Goal: Task Accomplishment & Management: Manage account settings

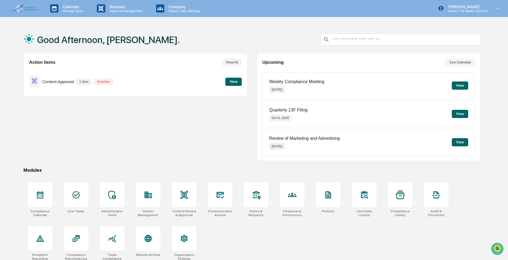
click at [208, 131] on div "Action Items View All Content Approval 1 item Overdue View" at bounding box center [135, 107] width 224 height 108
click at [455, 13] on p "Admin • A4 Wealth Advisors" at bounding box center [466, 11] width 45 height 4
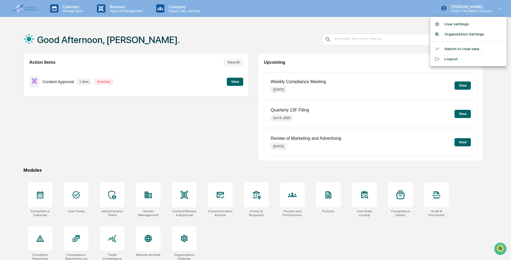
click at [452, 22] on li "User settings" at bounding box center [468, 24] width 76 height 10
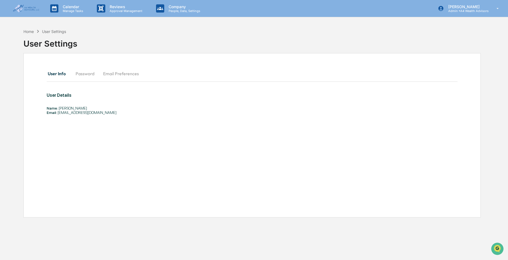
click at [28, 10] on img at bounding box center [26, 9] width 26 height 8
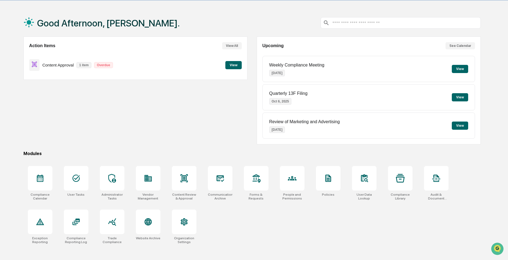
scroll to position [26, 0]
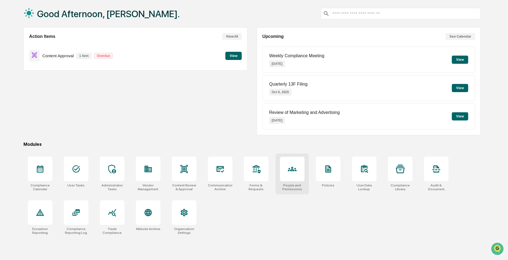
click at [289, 178] on div at bounding box center [292, 169] width 25 height 25
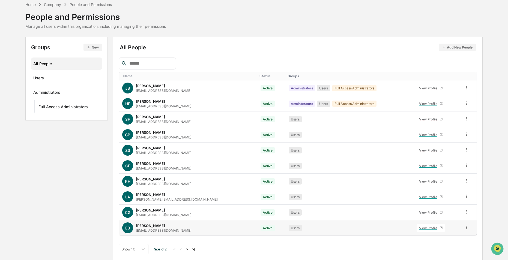
click at [147, 226] on div "Ellen Buck" at bounding box center [150, 226] width 29 height 4
click at [148, 224] on div "Ellen Buck" at bounding box center [150, 226] width 29 height 4
click at [127, 231] on div "EB" at bounding box center [127, 228] width 9 height 9
click at [464, 227] on icon at bounding box center [466, 227] width 5 height 5
click at [0, 144] on html "Calendar Manage Tasks Reviews Approval Management Company People, Data, Setting…" at bounding box center [254, 105] width 508 height 260
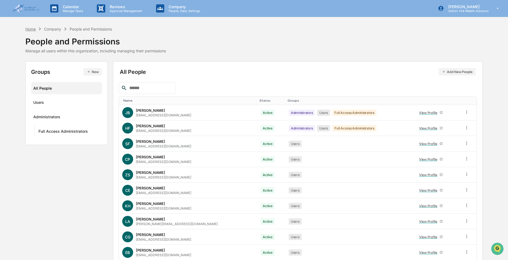
click at [27, 29] on div "Home" at bounding box center [30, 29] width 10 height 5
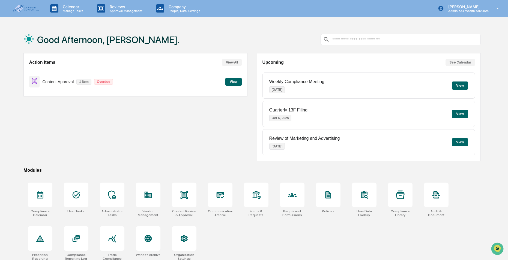
scroll to position [26, 0]
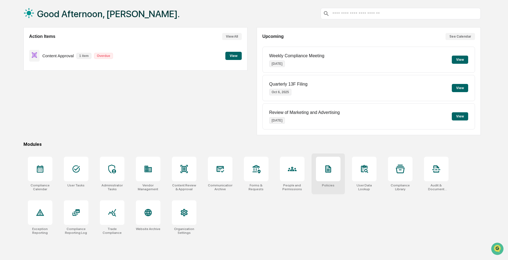
click at [331, 163] on div at bounding box center [328, 169] width 25 height 25
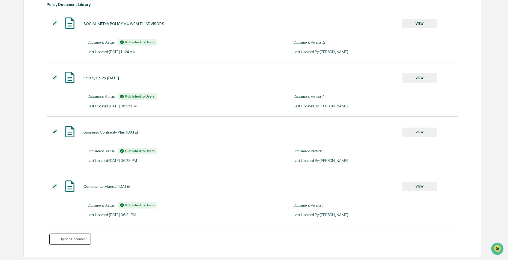
click at [76, 237] on div "Upload Document" at bounding box center [70, 239] width 34 height 5
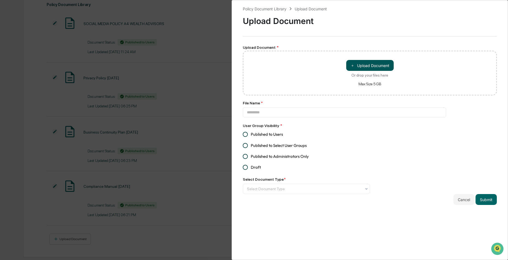
click at [378, 64] on button "＋ Upload Document" at bounding box center [369, 65] width 47 height 11
type input "**********"
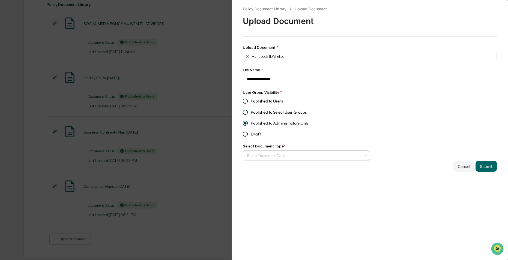
click at [296, 160] on div "Select Document Type" at bounding box center [304, 155] width 120 height 9
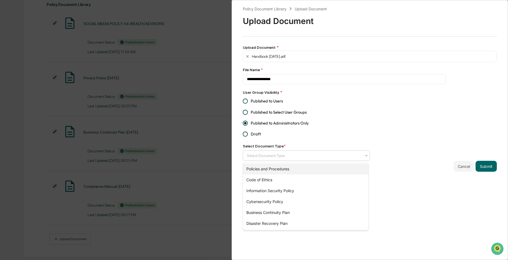
click at [285, 167] on div "Policies and Procedures" at bounding box center [305, 169] width 125 height 11
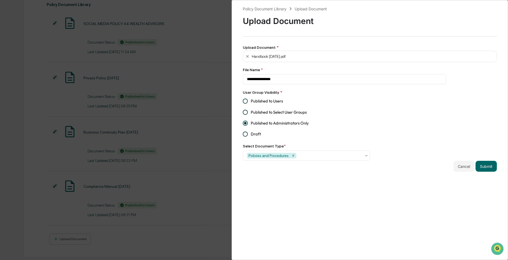
click at [406, 202] on div "**********" at bounding box center [370, 130] width 276 height 260
click at [486, 169] on button "Submit" at bounding box center [486, 166] width 21 height 11
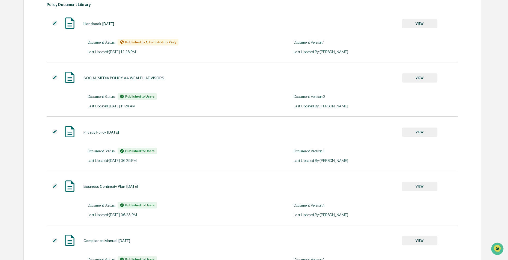
scroll to position [113, 0]
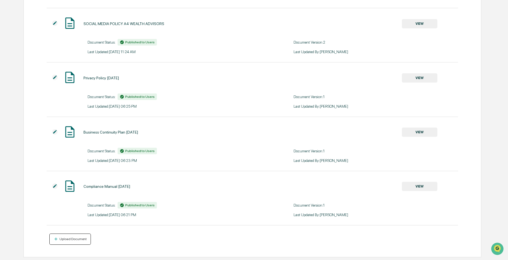
click at [73, 241] on div "Upload Document" at bounding box center [72, 239] width 28 height 4
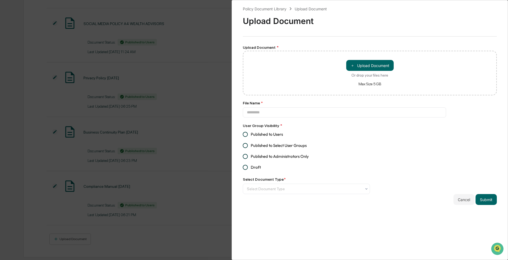
click at [155, 234] on div "Policy Document Library Upload Document Upload Document Upload Document * ＋ Upl…" at bounding box center [254, 130] width 508 height 260
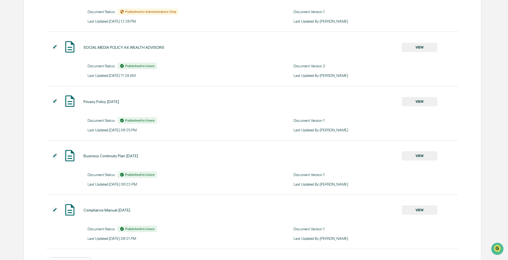
scroll to position [4, 0]
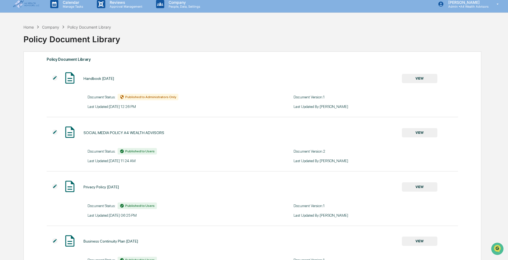
click at [152, 97] on span "Published to Administrators Only" at bounding box center [150, 97] width 51 height 4
click at [55, 76] on img at bounding box center [54, 77] width 5 height 5
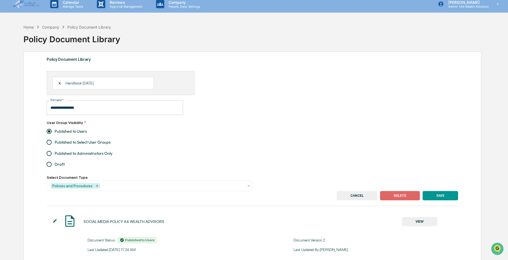
click at [435, 196] on button "SAVE" at bounding box center [440, 195] width 35 height 9
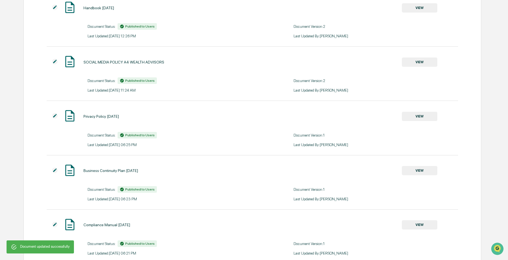
scroll to position [113, 0]
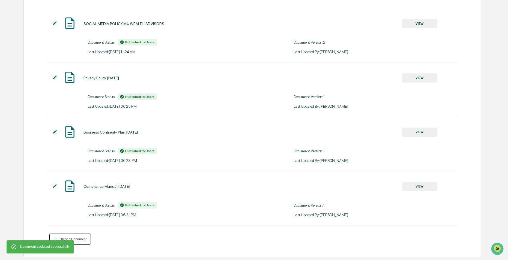
click at [75, 243] on button "Upload Document" at bounding box center [70, 239] width 42 height 11
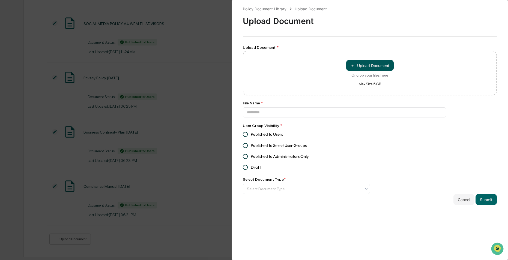
click at [369, 69] on button "＋ Upload Document" at bounding box center [369, 65] width 47 height 11
type input "**********"
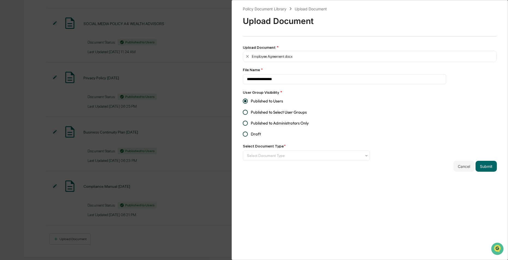
click at [317, 101] on label "Published to Users" at bounding box center [303, 101] width 126 height 11
click at [288, 157] on div at bounding box center [304, 155] width 115 height 5
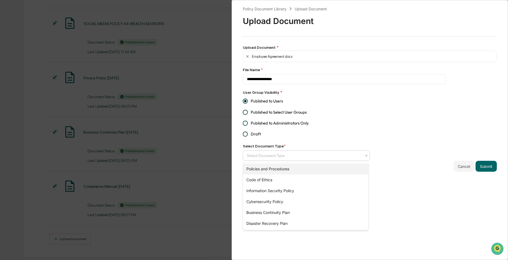
click at [272, 171] on div "Policies and Procedures" at bounding box center [305, 169] width 125 height 11
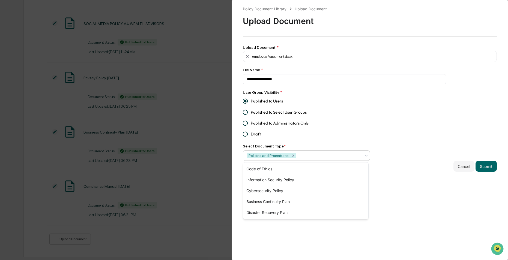
click at [356, 126] on label "Published to Administrators Only" at bounding box center [303, 123] width 126 height 11
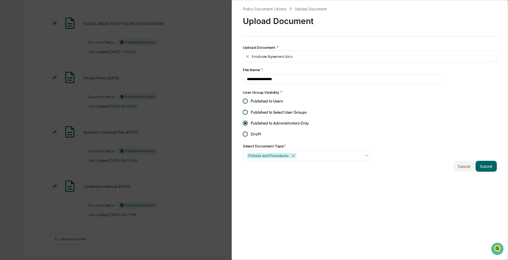
click at [309, 60] on div "Employee Agreement.docx" at bounding box center [370, 56] width 254 height 11
click at [247, 55] on icon at bounding box center [247, 56] width 4 height 4
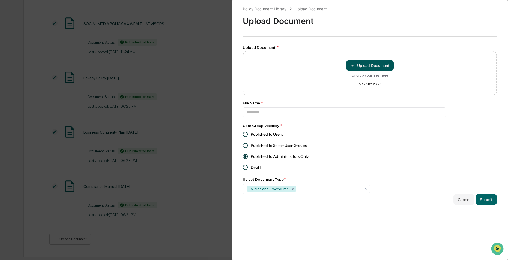
click at [378, 66] on button "＋ Upload Document" at bounding box center [369, 65] width 47 height 11
type input "**********"
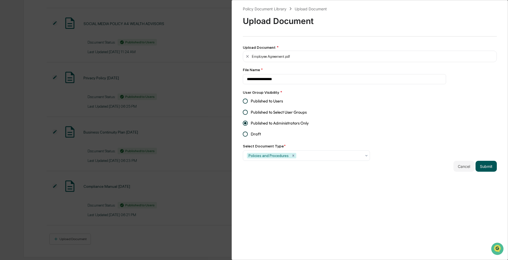
click at [491, 166] on button "Submit" at bounding box center [486, 166] width 21 height 11
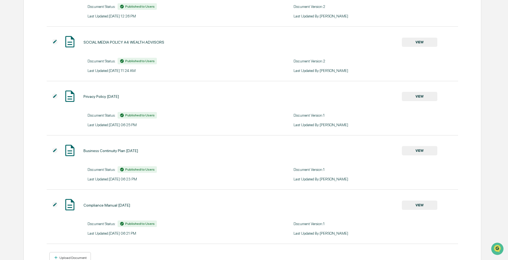
scroll to position [168, 0]
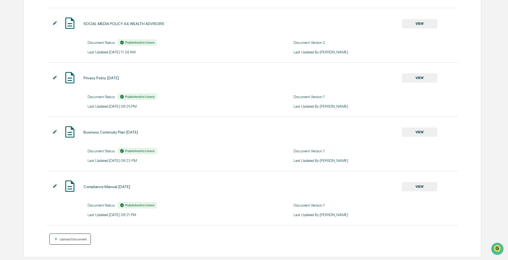
click at [71, 242] on button "Upload Document" at bounding box center [70, 239] width 42 height 11
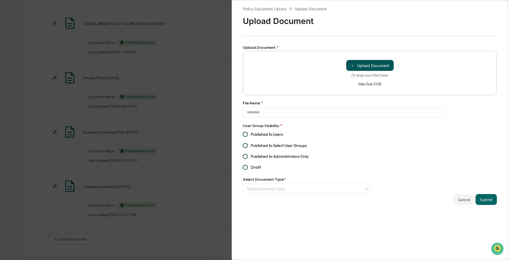
click at [378, 61] on button "＋ Upload Document" at bounding box center [369, 65] width 47 height 11
type input "**********"
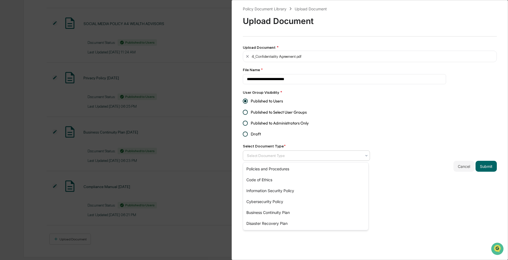
click at [270, 153] on div "Select Document Type" at bounding box center [304, 155] width 120 height 9
click at [282, 172] on div "Policies and Procedures" at bounding box center [305, 169] width 125 height 11
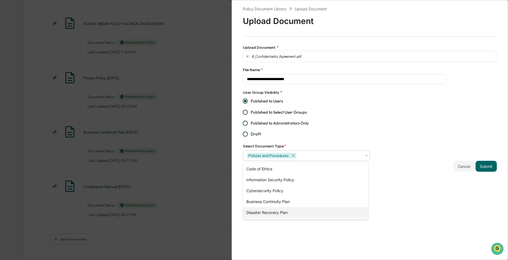
click at [363, 208] on div "Disaster Recovery Plan" at bounding box center [305, 212] width 125 height 11
click at [340, 155] on icon "Remove Disaster Recovery Plan" at bounding box center [342, 156] width 4 height 4
click at [393, 206] on div "**********" at bounding box center [370, 130] width 276 height 260
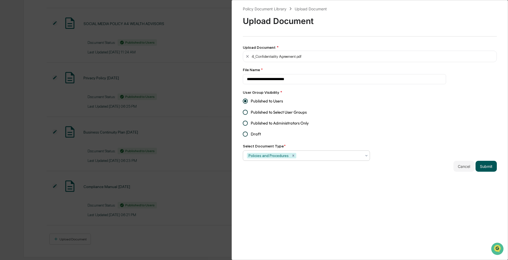
click at [485, 171] on button "Submit" at bounding box center [486, 166] width 21 height 11
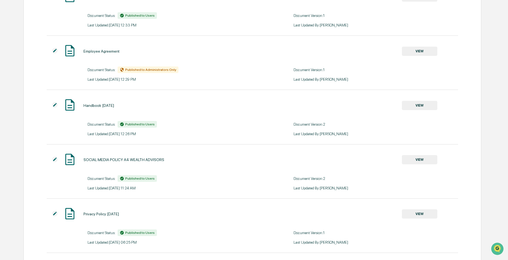
scroll to position [0, 0]
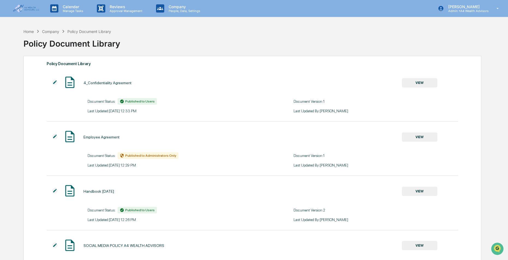
click at [56, 136] on img at bounding box center [54, 136] width 5 height 5
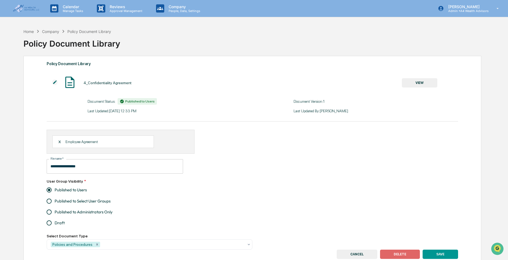
click at [442, 254] on button "SAVE" at bounding box center [440, 254] width 35 height 9
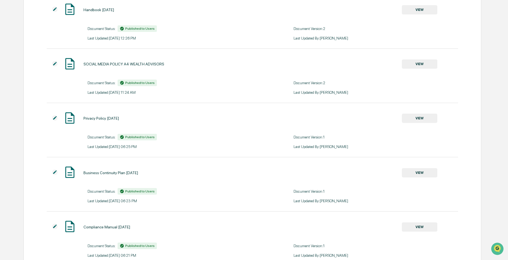
scroll to position [222, 0]
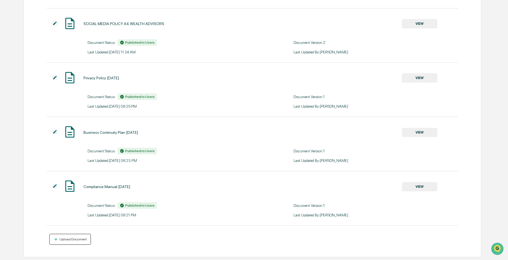
click at [71, 238] on div "Upload Document" at bounding box center [72, 240] width 28 height 4
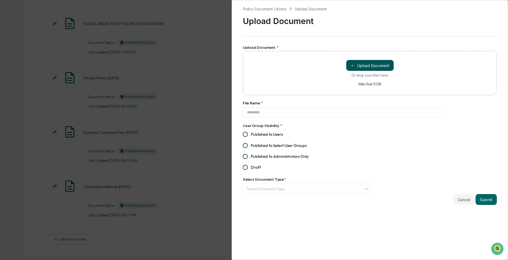
click at [360, 64] on button "＋ Upload Document" at bounding box center [369, 65] width 47 height 11
type input "**********"
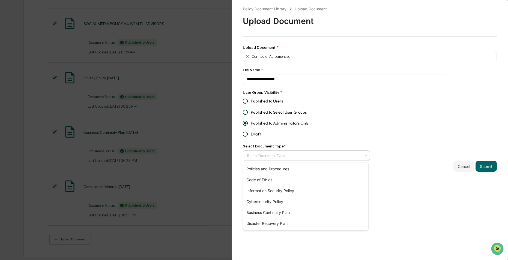
click at [283, 156] on div at bounding box center [304, 155] width 115 height 5
click at [282, 166] on div "Policies and Procedures" at bounding box center [305, 169] width 125 height 11
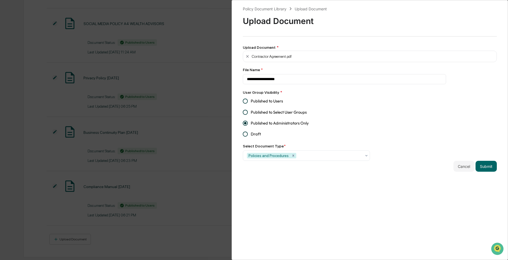
click at [415, 225] on div "**********" at bounding box center [370, 130] width 276 height 260
click at [484, 168] on button "Submit" at bounding box center [486, 166] width 21 height 11
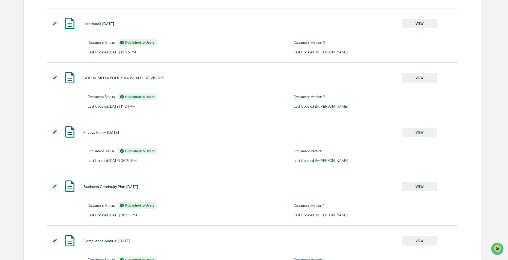
scroll to position [0, 0]
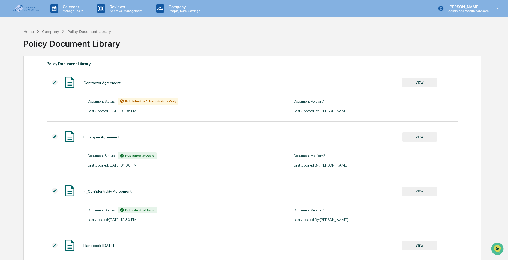
click at [410, 83] on button "VIEW" at bounding box center [419, 82] width 35 height 9
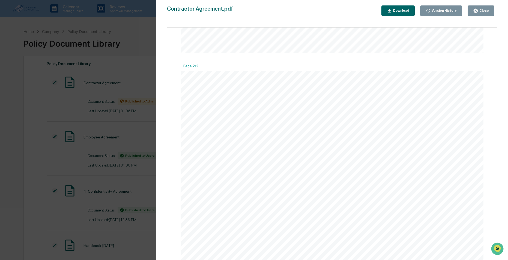
scroll to position [300, 0]
click at [489, 13] on button "Close" at bounding box center [481, 10] width 27 height 11
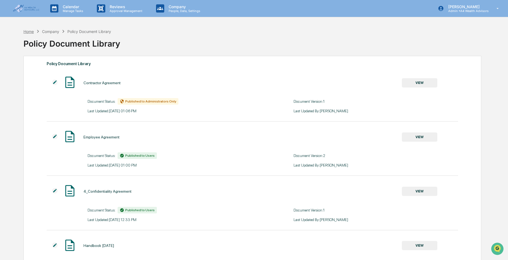
click at [26, 33] on div "Home" at bounding box center [28, 31] width 10 height 5
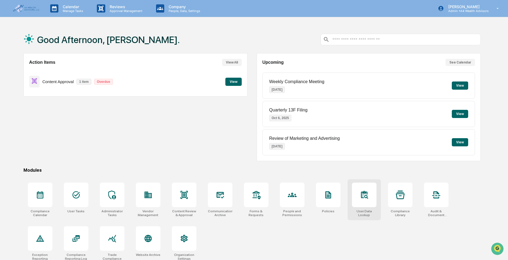
click at [360, 204] on div at bounding box center [364, 195] width 25 height 25
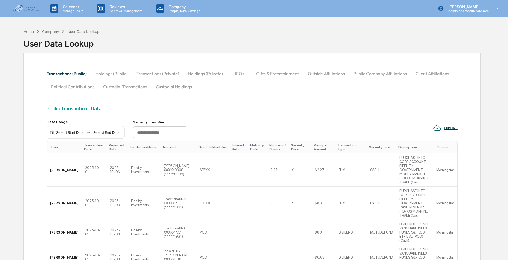
click at [27, 32] on div "Home" at bounding box center [28, 31] width 10 height 5
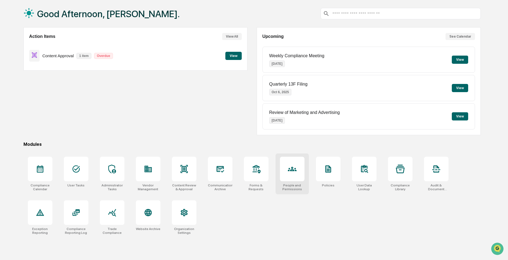
click at [298, 170] on div at bounding box center [292, 169] width 25 height 25
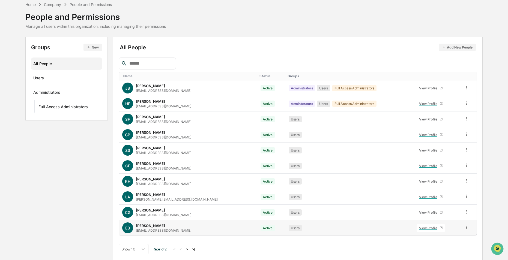
click at [145, 227] on div "[PERSON_NAME]" at bounding box center [150, 226] width 29 height 4
click at [464, 227] on icon at bounding box center [466, 227] width 5 height 5
click at [143, 217] on tbody "JB John Balcerzak jbalcerzak@a4wealth.com Active Administrators Users Full Acce…" at bounding box center [298, 157] width 358 height 155
click at [125, 229] on div "EB" at bounding box center [127, 228] width 9 height 9
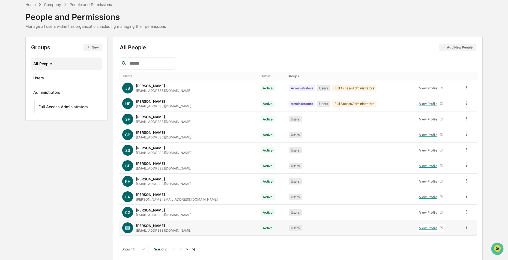
click at [125, 229] on div "EB" at bounding box center [127, 228] width 9 height 9
click at [125, 228] on div "EB" at bounding box center [127, 228] width 9 height 9
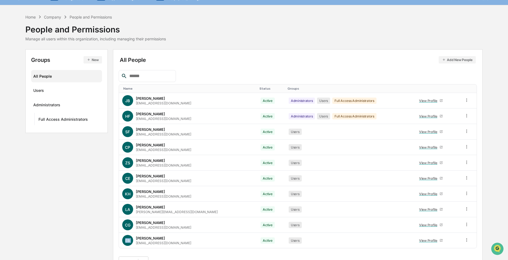
scroll to position [0, 0]
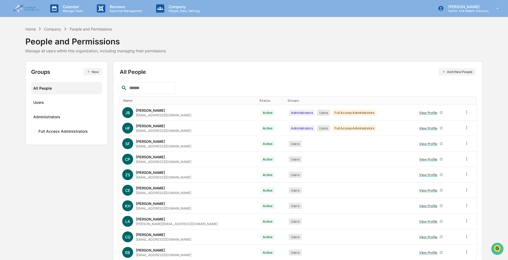
click at [27, 26] on div "Home Company People and Permissions" at bounding box center [68, 29] width 86 height 6
click at [28, 29] on div "Home" at bounding box center [30, 29] width 10 height 5
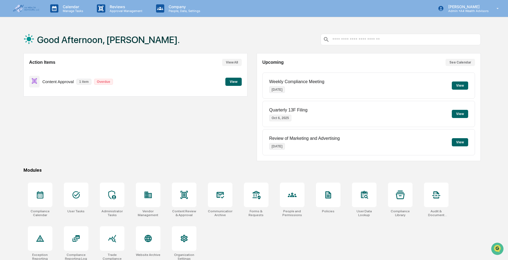
scroll to position [26, 0]
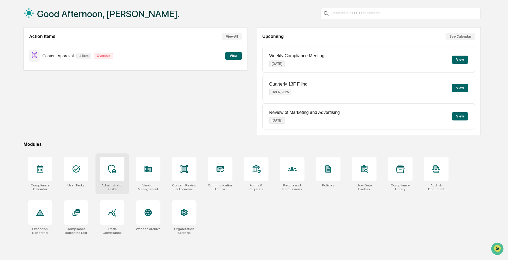
click at [109, 166] on icon at bounding box center [112, 169] width 9 height 9
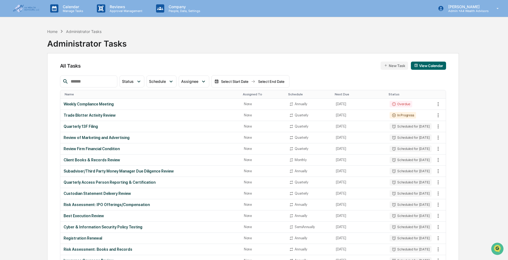
click at [396, 67] on button "New Task" at bounding box center [395, 66] width 28 height 8
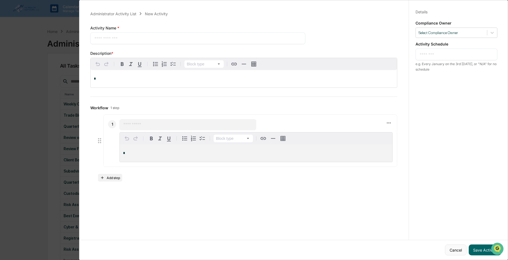
click at [461, 250] on button "Cancel" at bounding box center [456, 250] width 22 height 11
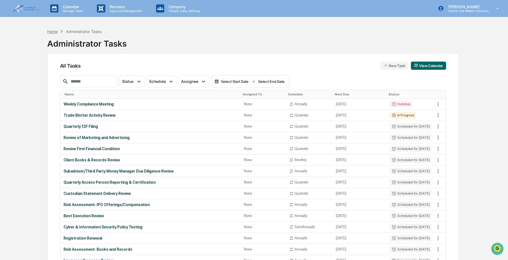
click at [48, 31] on div "Home" at bounding box center [52, 31] width 10 height 5
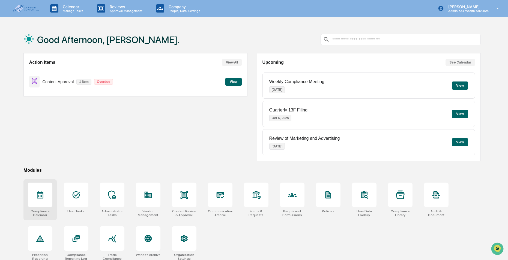
scroll to position [26, 0]
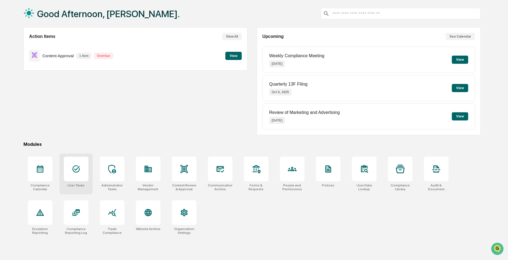
click at [72, 175] on div at bounding box center [76, 169] width 25 height 25
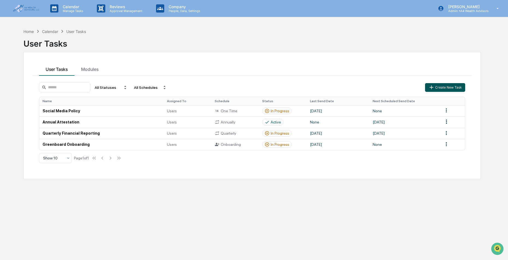
click at [448, 88] on button "Create New Task" at bounding box center [445, 87] width 40 height 9
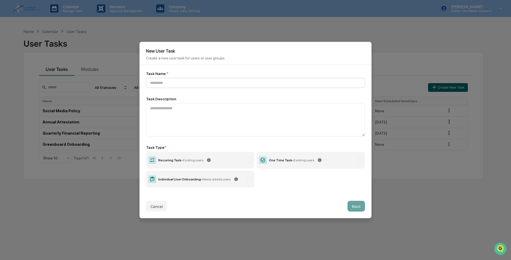
click at [171, 84] on input at bounding box center [255, 83] width 219 height 10
type input "**********"
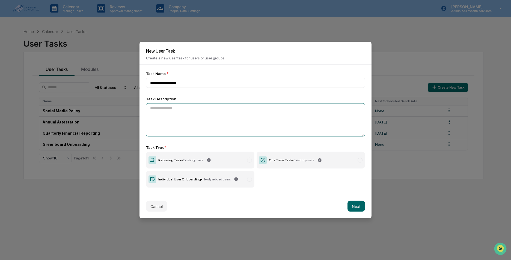
click at [178, 112] on textarea at bounding box center [255, 119] width 219 height 33
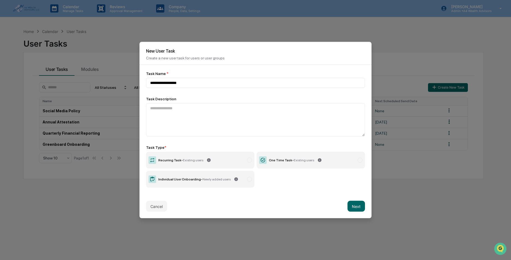
click at [300, 164] on label "One Time Task - Existing users" at bounding box center [310, 160] width 108 height 17
click at [355, 208] on button "Next" at bounding box center [355, 206] width 17 height 11
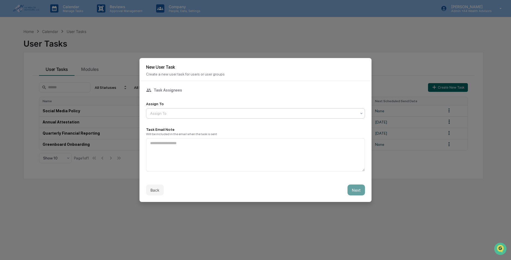
click at [177, 113] on div at bounding box center [253, 113] width 206 height 5
type input "*"
type input "****"
click at [176, 91] on div "Task Assignees" at bounding box center [255, 90] width 219 height 5
click at [165, 89] on div "Task Assignees" at bounding box center [255, 90] width 219 height 5
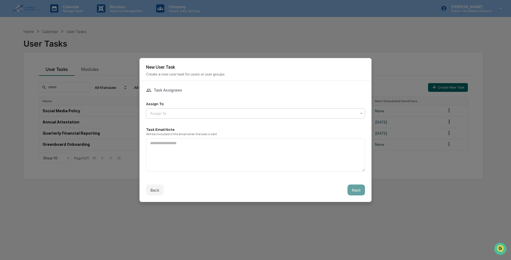
click at [183, 108] on div "Assign To" at bounding box center [255, 113] width 219 height 10
click at [241, 89] on div "Task Assignees" at bounding box center [255, 90] width 219 height 5
click at [149, 187] on button "Back" at bounding box center [155, 190] width 18 height 11
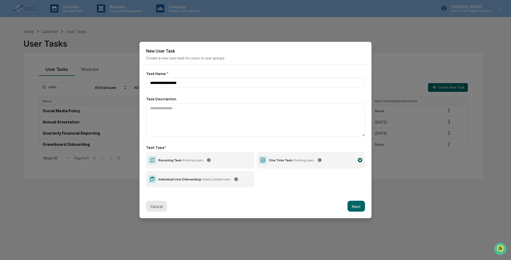
click at [152, 206] on button "Cancel" at bounding box center [156, 206] width 21 height 11
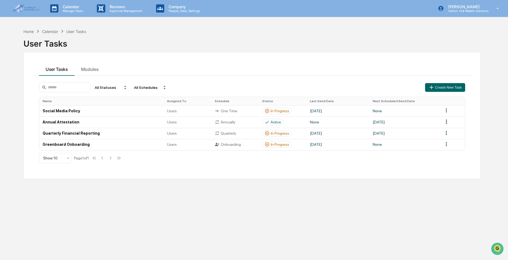
click at [95, 228] on div "Home Calendar User Tasks User Tasks User Tasks Modules All Statuses All Schedul…" at bounding box center [252, 156] width 474 height 260
click at [62, 87] on input at bounding box center [64, 87] width 51 height 10
click at [77, 32] on div "User Tasks" at bounding box center [76, 31] width 20 height 5
click at [450, 89] on button "Create New Task" at bounding box center [445, 87] width 40 height 9
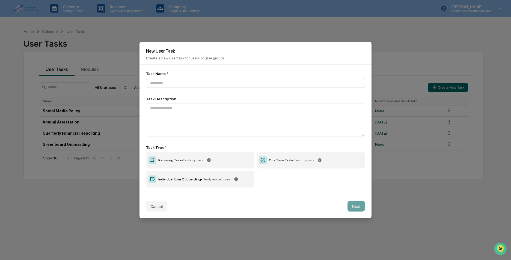
click at [169, 85] on input at bounding box center [255, 83] width 219 height 10
click at [288, 159] on div "One Time Task - Existing users" at bounding box center [291, 161] width 45 height 4
click at [201, 180] on label "Individual User Onboarding - Newly added users" at bounding box center [200, 179] width 108 height 17
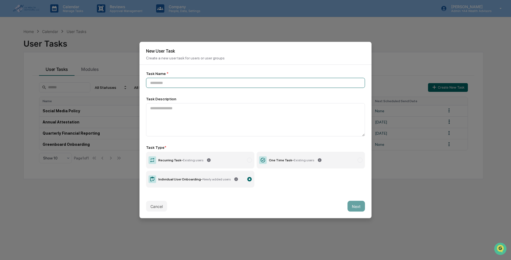
click at [176, 81] on input at bounding box center [255, 83] width 219 height 10
type input "*"
type input "**********"
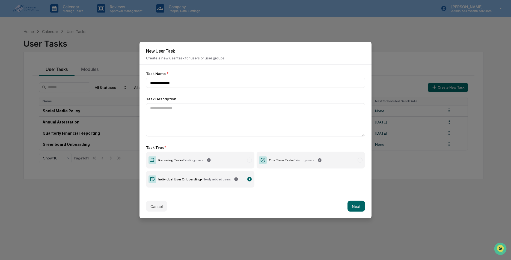
click at [351, 206] on button "Next" at bounding box center [355, 206] width 17 height 11
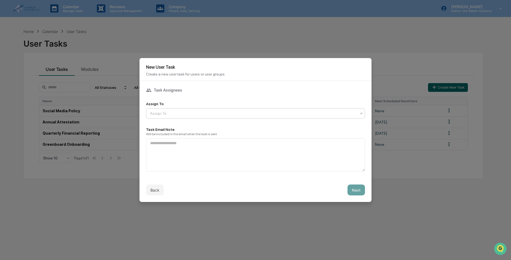
click at [178, 111] on div at bounding box center [253, 113] width 206 height 5
click at [196, 100] on div "Task Assignees Assign To Assign To Task Email Note Will be included in the emai…" at bounding box center [255, 130] width 219 height 84
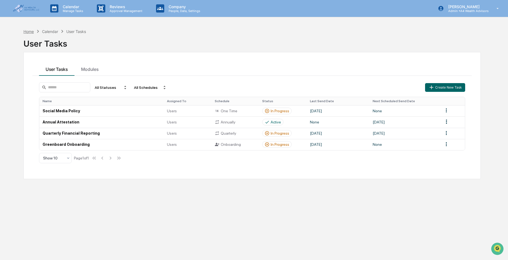
click at [32, 30] on div "Home" at bounding box center [28, 31] width 10 height 5
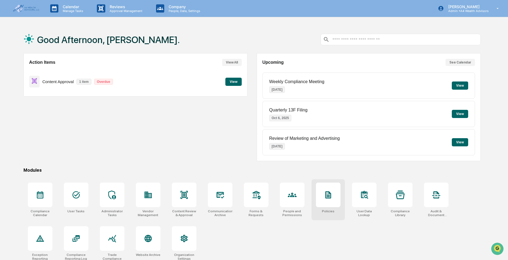
drag, startPoint x: 338, startPoint y: 199, endPoint x: 333, endPoint y: 195, distance: 7.1
click at [338, 199] on div at bounding box center [328, 195] width 25 height 25
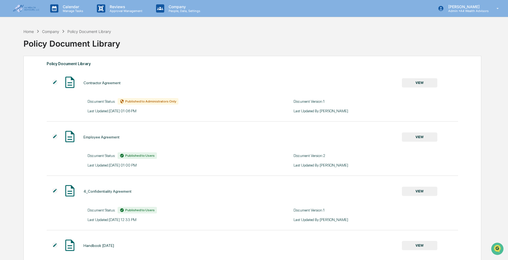
click at [92, 83] on div "Contractor Agreement" at bounding box center [101, 83] width 37 height 4
click at [119, 110] on div "Last Updated: [DATE] 01:06 PM" at bounding box center [170, 111] width 165 height 4
drag, startPoint x: 119, startPoint y: 110, endPoint x: 100, endPoint y: 104, distance: 20.1
click at [100, 104] on div "Document Status: Published to Administrators Only" at bounding box center [170, 101] width 165 height 7
click at [29, 30] on div "Home" at bounding box center [28, 31] width 10 height 5
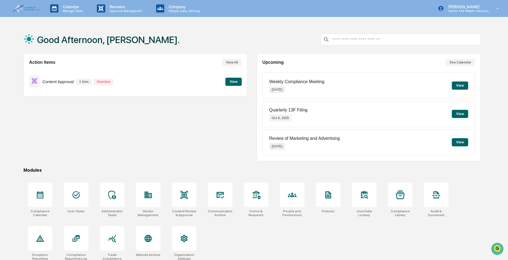
scroll to position [26, 0]
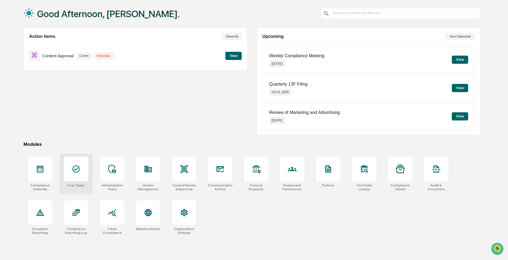
click at [72, 170] on icon at bounding box center [76, 169] width 9 height 9
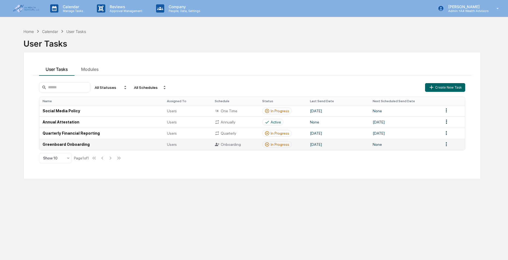
click at [444, 145] on html "Calendar Manage Tasks Reviews Approval Management Company People, Data, Setting…" at bounding box center [254, 130] width 508 height 260
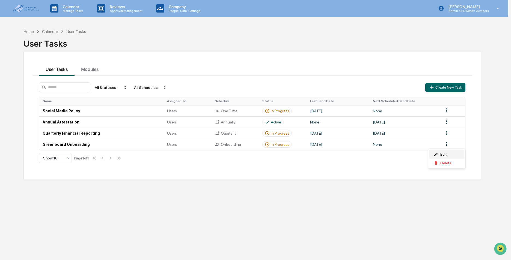
click at [447, 154] on div "Edit" at bounding box center [446, 154] width 35 height 9
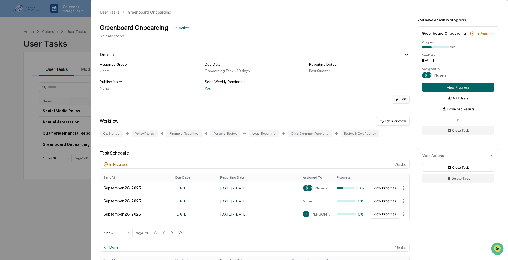
click at [398, 100] on button "Edit" at bounding box center [401, 99] width 18 height 9
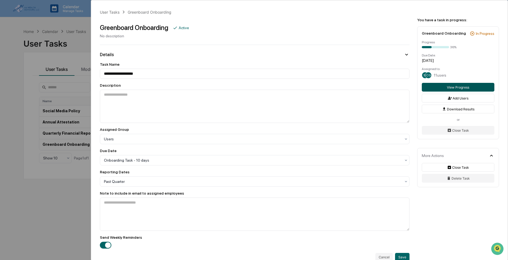
click at [467, 85] on button "View Progress" at bounding box center [458, 87] width 73 height 9
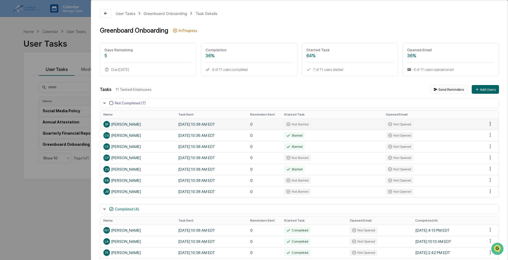
click at [488, 125] on html "Calendar Manage Tasks Reviews Approval Management Company People, Data, Setting…" at bounding box center [254, 130] width 508 height 260
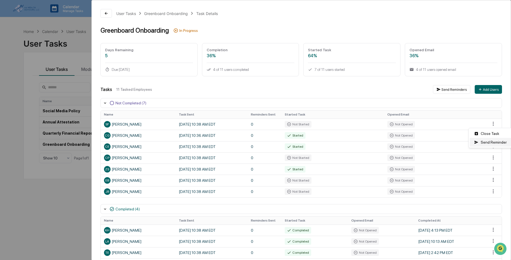
click at [486, 141] on div "Send Reminder" at bounding box center [490, 142] width 41 height 9
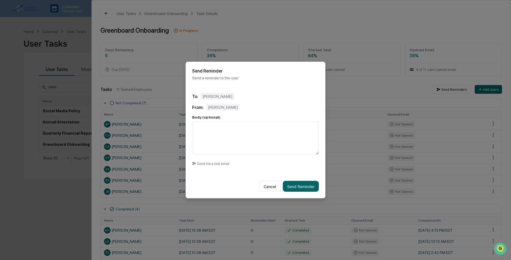
drag, startPoint x: 296, startPoint y: 189, endPoint x: 319, endPoint y: 187, distance: 23.5
click at [296, 189] on button "Send Reminder" at bounding box center [301, 186] width 36 height 11
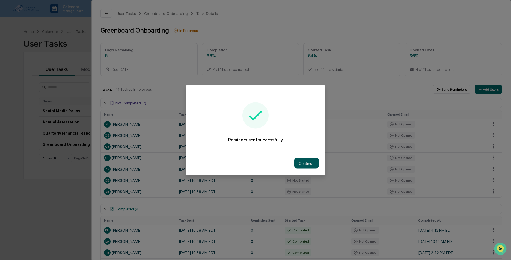
click at [311, 161] on button "Continue" at bounding box center [306, 163] width 25 height 11
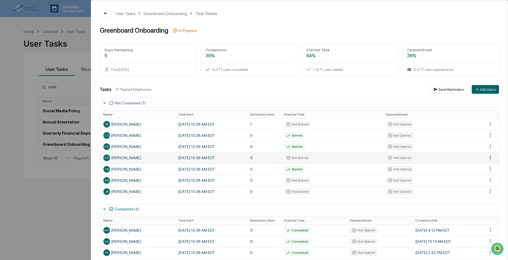
click at [489, 159] on html "Calendar Manage Tasks Reviews Approval Management Company People, Data, Setting…" at bounding box center [254, 130] width 508 height 260
click at [488, 175] on div "Send Reminder" at bounding box center [490, 176] width 41 height 9
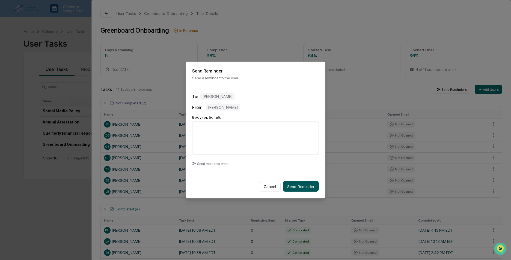
click at [300, 185] on button "Send Reminder" at bounding box center [301, 186] width 36 height 11
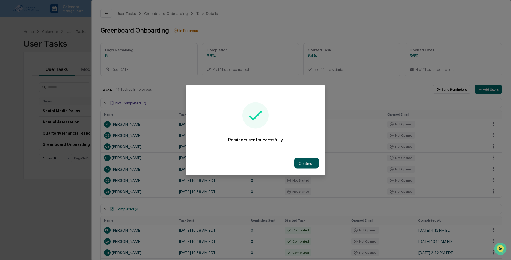
click at [306, 162] on button "Continue" at bounding box center [306, 163] width 25 height 11
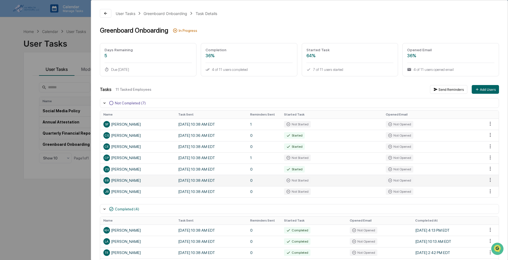
click at [202, 183] on td "September 29, 2025 10:38 AM EDT" at bounding box center [211, 180] width 72 height 11
click at [118, 180] on div "EB Ellen Buck" at bounding box center [137, 180] width 68 height 7
click at [489, 180] on html "Calendar Manage Tasks Reviews Approval Management Company People, Data, Setting…" at bounding box center [254, 130] width 508 height 260
click at [495, 199] on div "Send Reminder" at bounding box center [490, 199] width 41 height 9
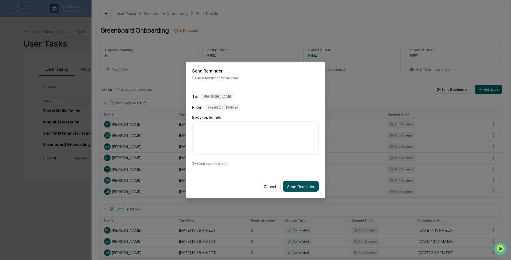
click at [294, 184] on button "Send Reminder" at bounding box center [301, 186] width 36 height 11
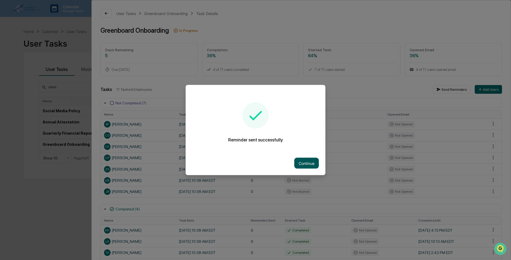
click at [300, 164] on button "Continue" at bounding box center [306, 163] width 25 height 11
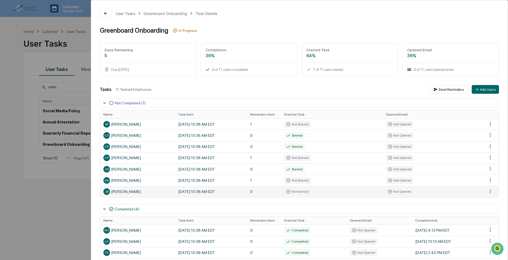
scroll to position [27, 0]
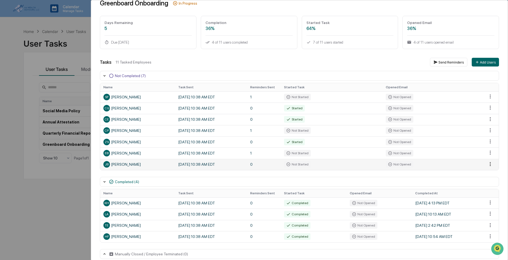
click at [487, 163] on html "Calendar Manage Tasks Reviews Approval Management Company People, Data, Setting…" at bounding box center [254, 130] width 508 height 260
click at [481, 182] on div "Send Reminder" at bounding box center [490, 182] width 41 height 9
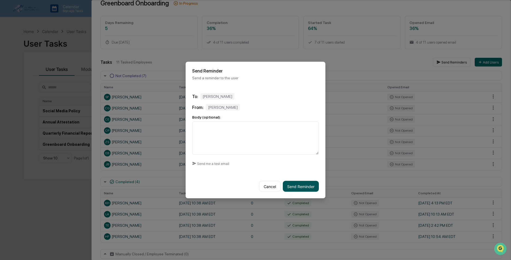
click at [304, 181] on button "Send Reminder" at bounding box center [301, 186] width 36 height 11
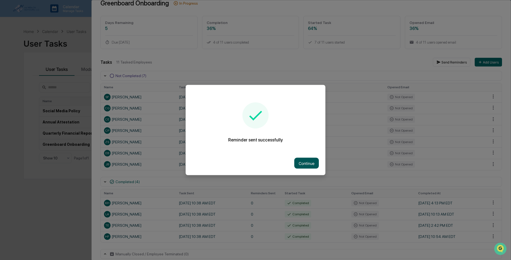
click at [305, 163] on button "Continue" at bounding box center [306, 163] width 25 height 11
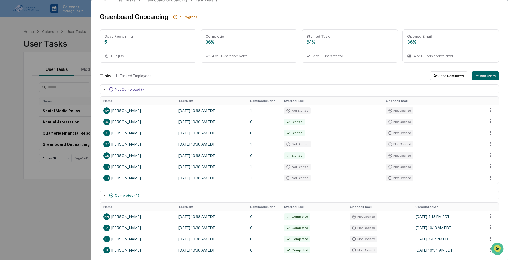
scroll to position [0, 0]
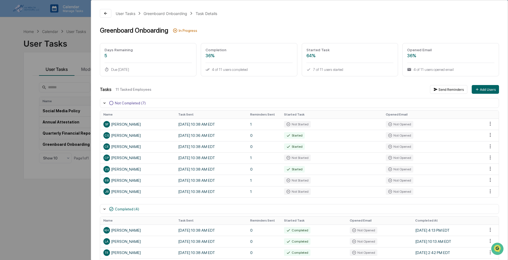
click at [71, 29] on div "User Tasks Greenboard Onboarding Task Details Greenboard Onboarding In Progress…" at bounding box center [254, 130] width 508 height 260
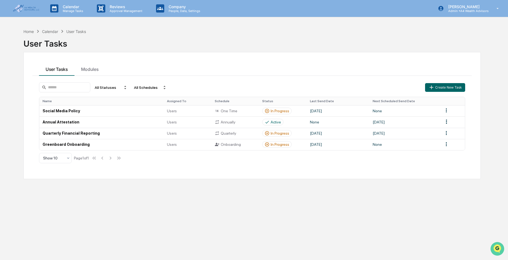
drag, startPoint x: 499, startPoint y: 245, endPoint x: 491, endPoint y: 245, distance: 7.9
click at [499, 245] on img "Open customer support" at bounding box center [498, 249] width 14 height 11
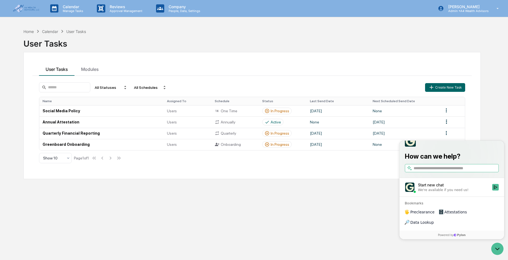
click at [431, 171] on input "search" at bounding box center [456, 169] width 84 height 6
type input "**********"
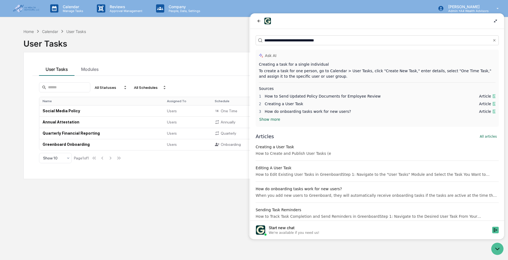
click at [289, 105] on span "Creating a User Task" at bounding box center [284, 104] width 38 height 4
click at [272, 120] on button "Show more" at bounding box center [270, 119] width 26 height 8
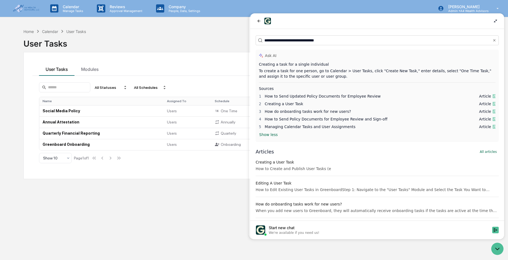
click at [332, 120] on span "How to Send Policy Documents for Employee Review and Sign-off" at bounding box center [326, 119] width 123 height 4
click at [493, 95] on icon at bounding box center [494, 96] width 3 height 4
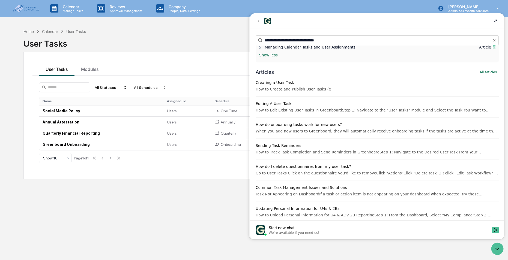
scroll to position [82, 0]
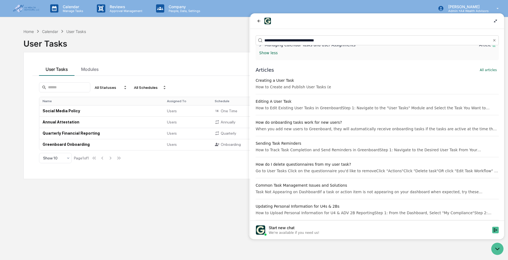
drag, startPoint x: 277, startPoint y: 84, endPoint x: 312, endPoint y: 82, distance: 34.7
click at [277, 83] on div "Creating a User Task" at bounding box center [377, 80] width 243 height 5
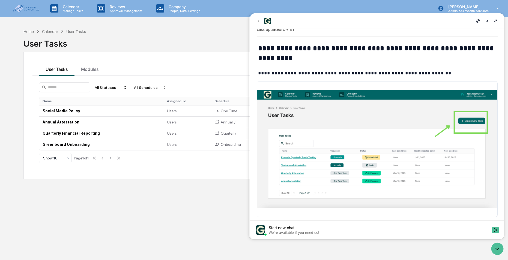
scroll to position [0, 0]
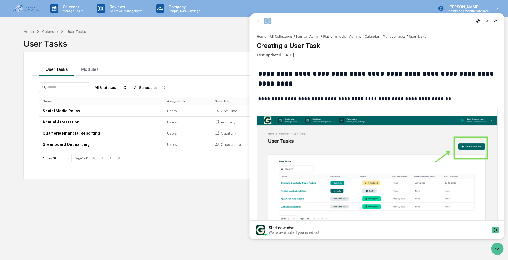
drag, startPoint x: 412, startPoint y: 19, endPoint x: 354, endPoint y: 21, distance: 58.9
click at [354, 21] on div at bounding box center [377, 21] width 243 height 7
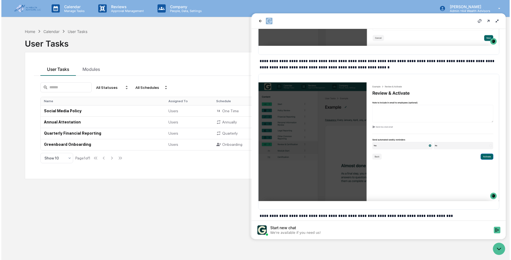
scroll to position [1440, 0]
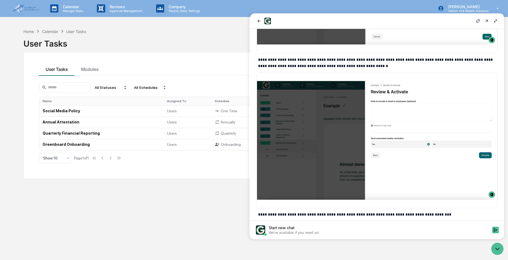
click at [270, 230] on div "Start new chat" at bounding box center [379, 227] width 220 height 5
click at [492, 230] on button "Start new chat We're available if you need us!" at bounding box center [495, 230] width 7 height 7
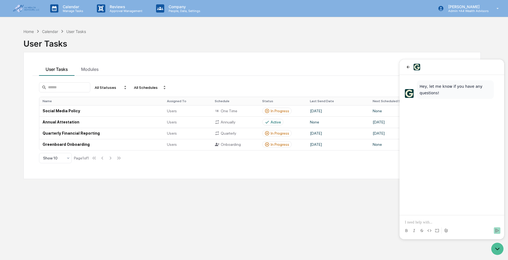
click at [427, 221] on p at bounding box center [452, 222] width 94 height 5
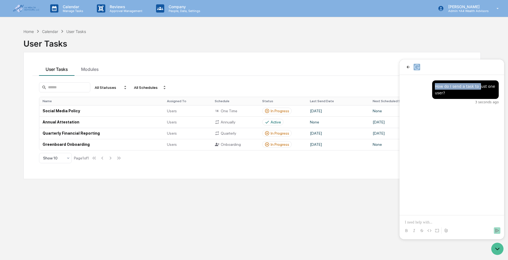
drag, startPoint x: 454, startPoint y: 70, endPoint x: 476, endPoint y: 75, distance: 22.7
click at [476, 75] on div "How do I send a task to just one user? 3 seconds ago" at bounding box center [451, 149] width 105 height 180
click at [445, 143] on div "How do I send a task to just one user? 3 seconds ago" at bounding box center [451, 145] width 105 height 140
drag, startPoint x: 494, startPoint y: 248, endPoint x: 447, endPoint y: 205, distance: 62.9
click at [491, 242] on html at bounding box center [498, 249] width 15 height 15
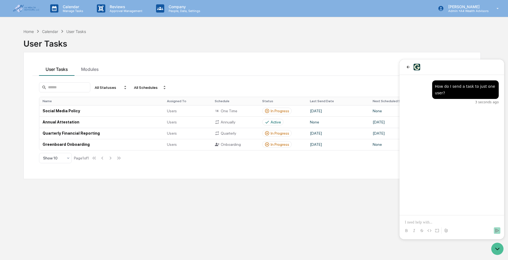
click at [444, 186] on div "How do I send a task to just one user? 3 seconds ago" at bounding box center [451, 145] width 105 height 140
drag, startPoint x: 439, startPoint y: 67, endPoint x: 356, endPoint y: 61, distance: 82.9
click at [399, 61] on html "How do I send a task to just one user? 6 seconds ago" at bounding box center [451, 149] width 105 height 180
click at [363, 47] on div "User Tasks" at bounding box center [251, 41] width 457 height 14
click at [408, 68] on icon "back" at bounding box center [408, 67] width 3 height 3
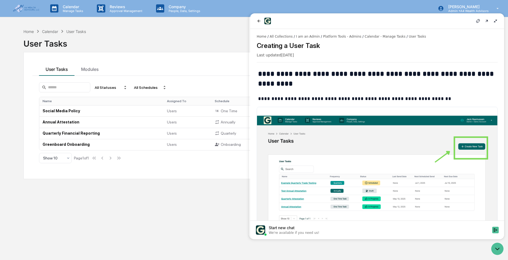
click at [214, 193] on div "Home Calendar User Tasks User Tasks User Tasks Modules All Statuses All Schedul…" at bounding box center [252, 156] width 474 height 260
click at [251, 35] on div "**********" at bounding box center [377, 125] width 254 height 192
drag, startPoint x: 499, startPoint y: 252, endPoint x: 491, endPoint y: 245, distance: 10.8
click at [500, 252] on icon "Open customer support" at bounding box center [498, 249] width 14 height 14
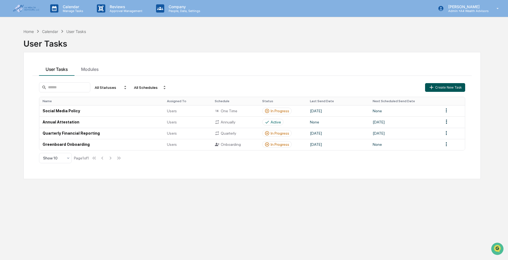
click at [449, 88] on button "Create New Task" at bounding box center [445, 87] width 40 height 9
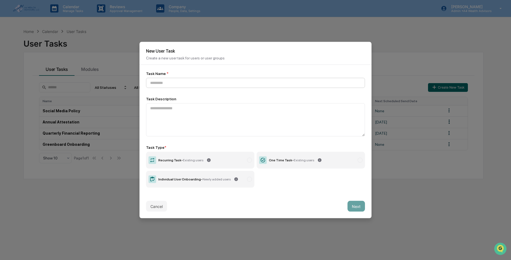
click at [192, 79] on input at bounding box center [255, 83] width 219 height 10
type input "*"
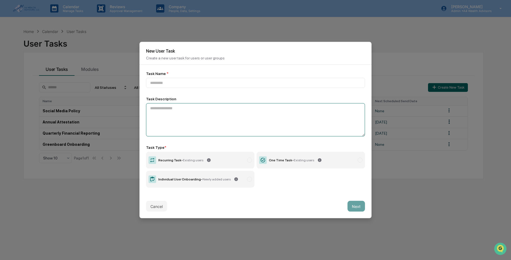
click at [180, 116] on textarea at bounding box center [255, 119] width 219 height 33
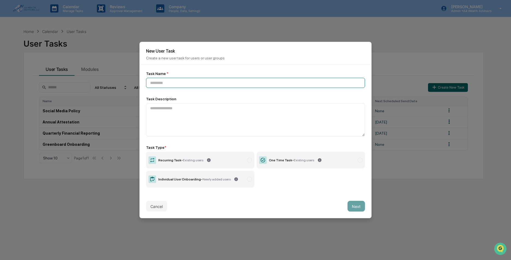
click at [185, 82] on input at bounding box center [255, 83] width 219 height 10
type input "*"
type input "*****"
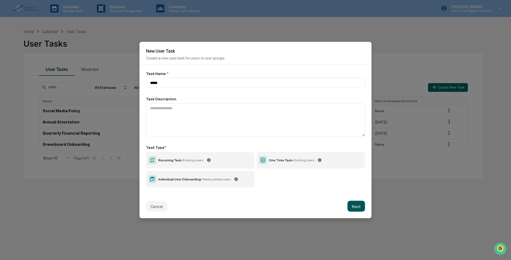
click at [352, 202] on button "Next" at bounding box center [355, 206] width 17 height 11
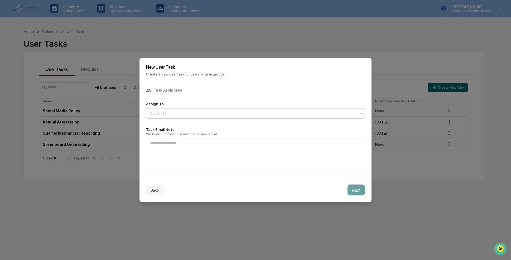
click at [176, 111] on div at bounding box center [253, 113] width 206 height 5
click at [160, 156] on textarea at bounding box center [255, 154] width 219 height 33
click at [212, 113] on div at bounding box center [253, 113] width 206 height 5
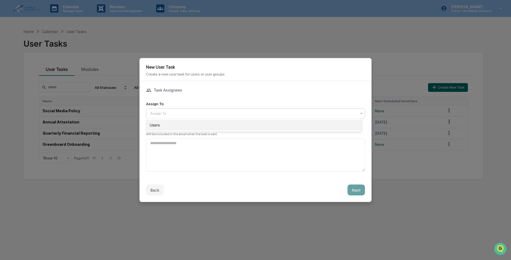
click at [182, 127] on div "Users" at bounding box center [254, 125] width 216 height 11
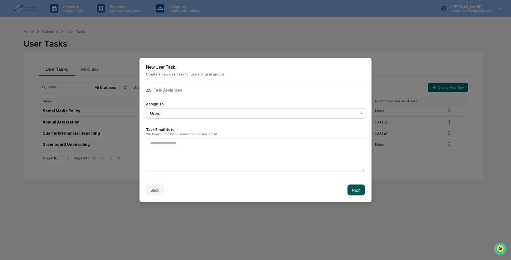
click at [351, 187] on button "Next" at bounding box center [355, 190] width 17 height 11
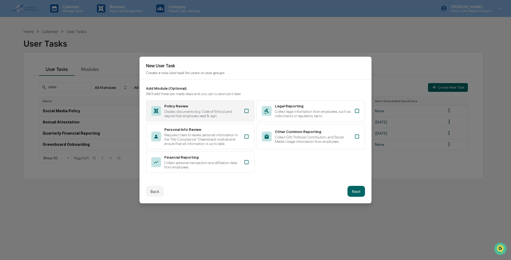
click at [244, 109] on icon at bounding box center [246, 111] width 4 height 4
click at [350, 189] on button "Next" at bounding box center [355, 191] width 17 height 11
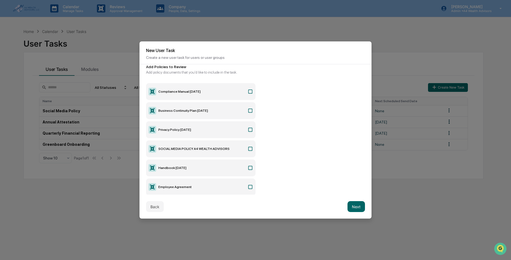
scroll to position [74, 0]
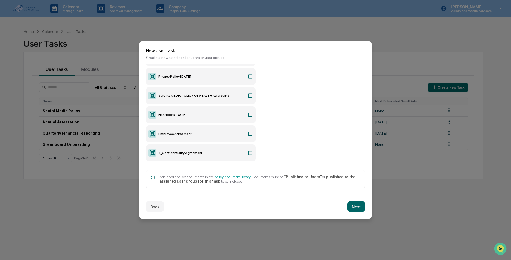
click at [245, 110] on label "Handbook 09.09.25" at bounding box center [200, 114] width 109 height 17
click at [248, 131] on icon at bounding box center [249, 133] width 5 height 5
click at [247, 152] on icon at bounding box center [249, 152] width 5 height 5
drag, startPoint x: 186, startPoint y: 183, endPoint x: 233, endPoint y: 189, distance: 47.8
click at [233, 189] on div "Policy Review Step Add Policies to Review Add policy documents that you'd like …" at bounding box center [255, 129] width 232 height 130
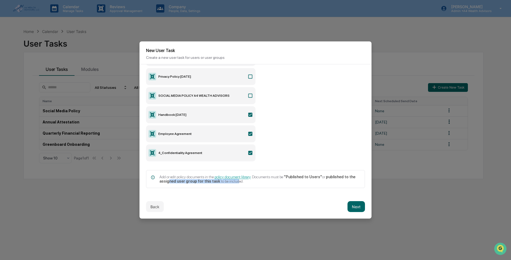
click at [233, 189] on div "Policy Review Step Add Policies to Review Add policy documents that you'd like …" at bounding box center [255, 129] width 232 height 130
click at [348, 207] on button "Next" at bounding box center [355, 206] width 17 height 11
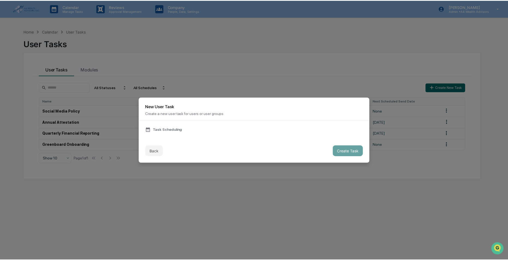
scroll to position [0, 0]
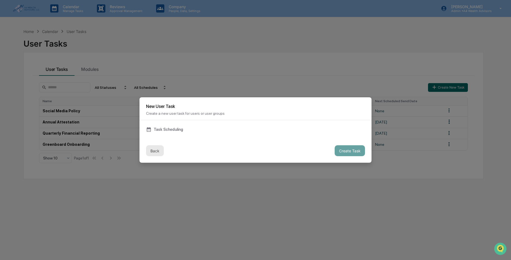
click at [153, 152] on button "Back" at bounding box center [155, 150] width 18 height 11
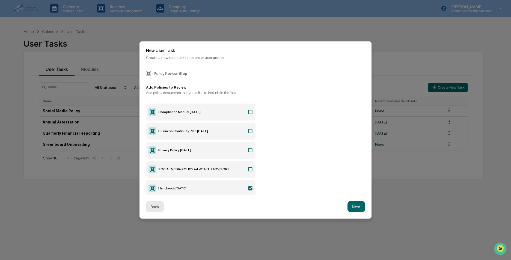
click at [159, 202] on button "Back" at bounding box center [155, 206] width 18 height 11
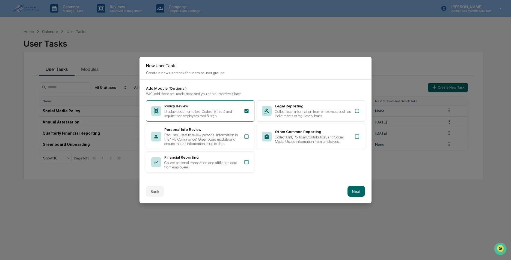
click at [158, 202] on div "Back Next" at bounding box center [255, 192] width 232 height 24
click at [153, 189] on button "Back" at bounding box center [155, 191] width 18 height 11
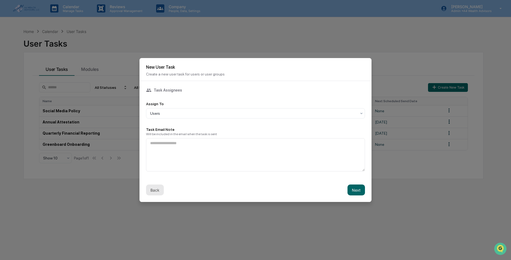
click at [153, 189] on button "Back" at bounding box center [155, 190] width 18 height 11
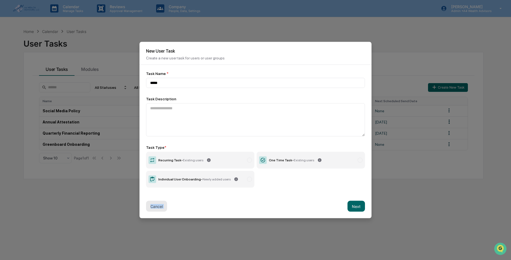
click at [153, 189] on div "Task Name * ***** Task Description Task Type * Recurring Task - Existing users …" at bounding box center [255, 130] width 232 height 130
click at [150, 202] on button "Cancel" at bounding box center [156, 206] width 21 height 11
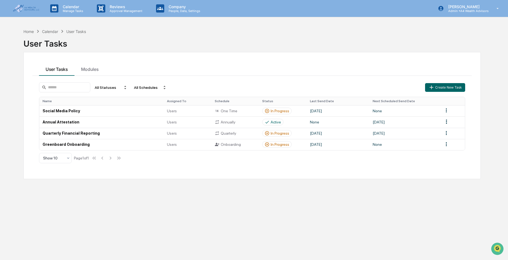
click at [110, 205] on div "Home Calendar User Tasks User Tasks User Tasks Modules All Statuses All Schedul…" at bounding box center [252, 156] width 474 height 260
click at [29, 32] on div "Home" at bounding box center [28, 31] width 10 height 5
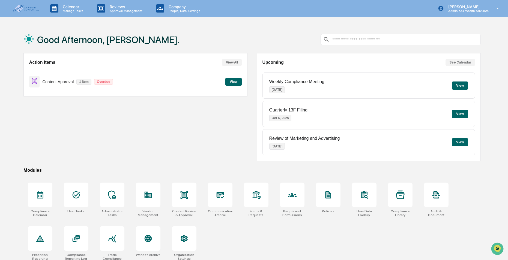
click at [389, 37] on input "text" at bounding box center [405, 39] width 147 height 5
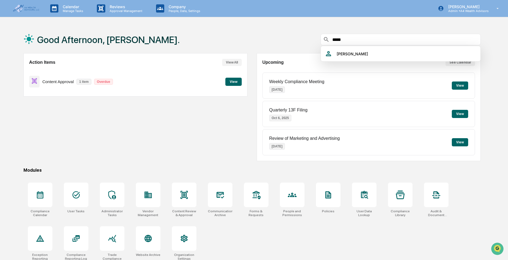
type input "*****"
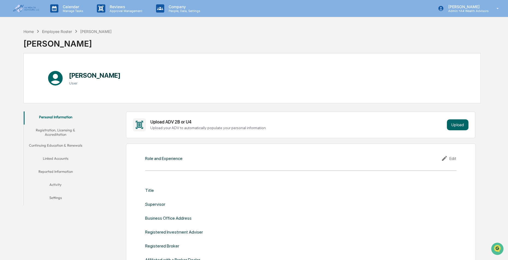
click at [426, 73] on div "Ellen Buck User" at bounding box center [251, 78] width 457 height 50
click at [50, 131] on button "Registration, Licensing & Accreditation" at bounding box center [56, 133] width 64 height 16
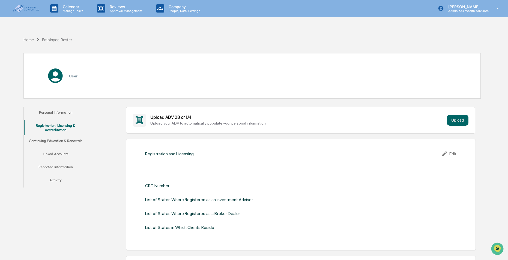
click at [51, 141] on button "Continuing Education & Renewals" at bounding box center [56, 141] width 64 height 13
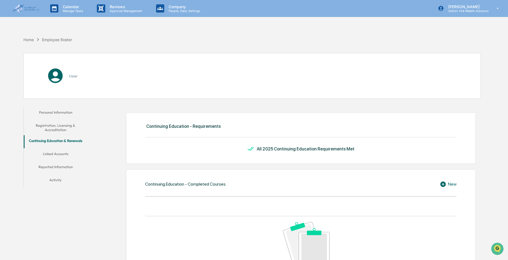
click at [54, 155] on button "Linked Accounts" at bounding box center [56, 154] width 64 height 13
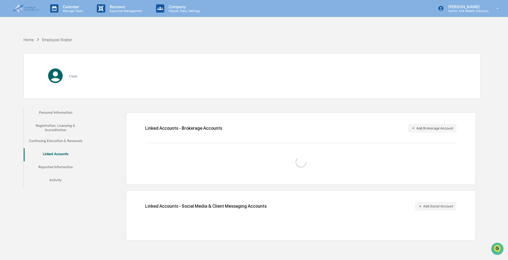
click at [55, 167] on button "Reported Information" at bounding box center [56, 168] width 64 height 13
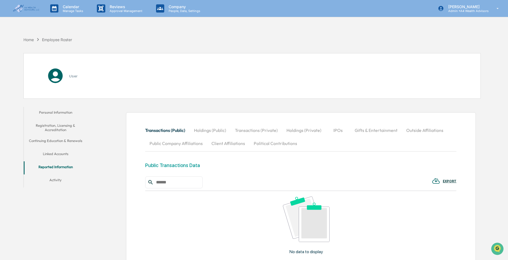
click at [53, 180] on button "Activity" at bounding box center [56, 181] width 64 height 13
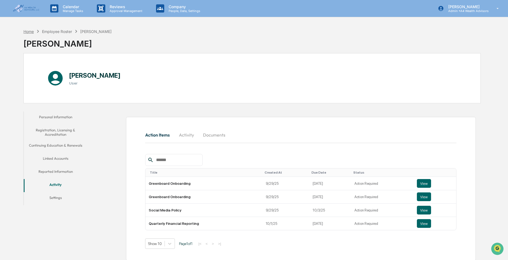
click at [28, 30] on div "Home" at bounding box center [28, 31] width 10 height 5
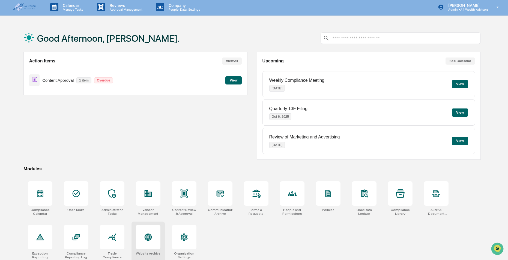
scroll to position [26, 0]
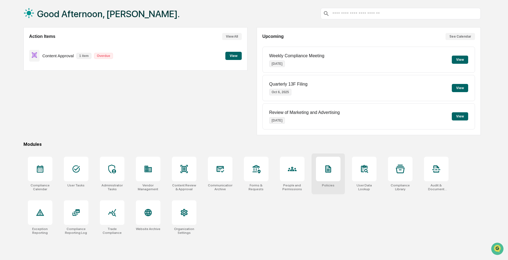
click at [324, 174] on div at bounding box center [328, 169] width 25 height 25
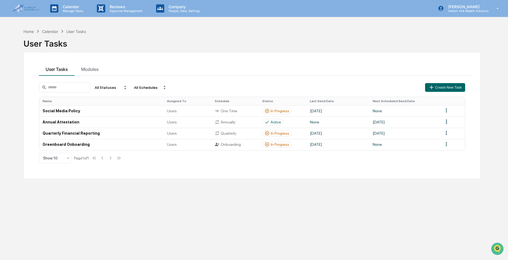
click at [28, 9] on img at bounding box center [26, 9] width 26 height 8
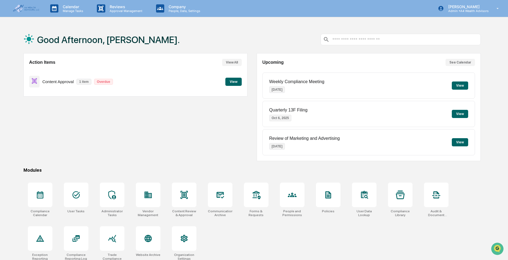
scroll to position [26, 0]
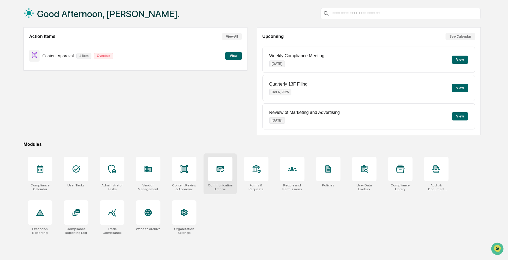
click at [219, 176] on div at bounding box center [220, 169] width 25 height 25
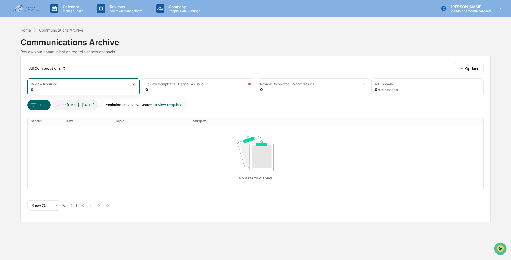
click at [80, 104] on span "[DATE] - [DATE]" at bounding box center [81, 105] width 28 height 4
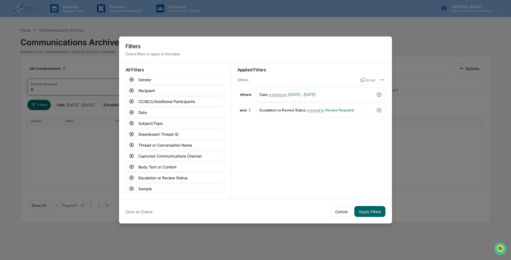
click at [339, 204] on div "Save as Queue Cancel Apply Filters" at bounding box center [255, 211] width 273 height 24
drag, startPoint x: 330, startPoint y: 213, endPoint x: 339, endPoint y: 211, distance: 8.8
click at [330, 213] on button "Cancel" at bounding box center [341, 211] width 22 height 11
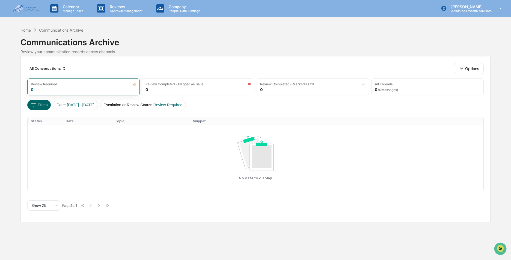
click at [23, 31] on div "Home" at bounding box center [25, 30] width 10 height 5
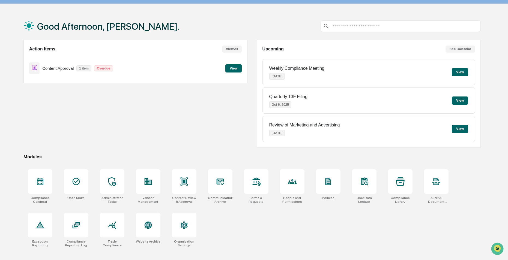
scroll to position [26, 0]
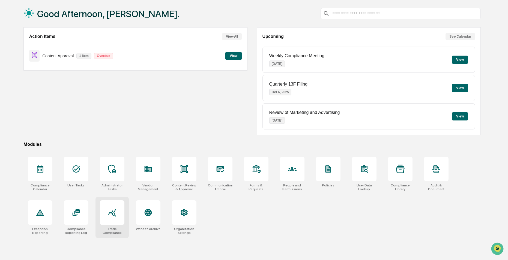
click at [116, 214] on icon at bounding box center [112, 212] width 9 height 9
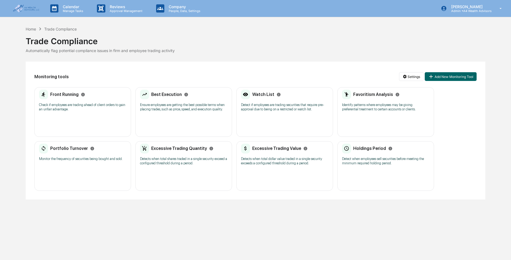
click at [87, 109] on p "Check if employees are trading ahead of client orders to gain an unfair advanta…" at bounding box center [82, 107] width 87 height 9
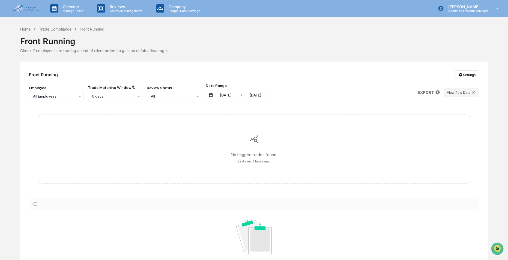
click at [28, 8] on img at bounding box center [26, 9] width 26 height 8
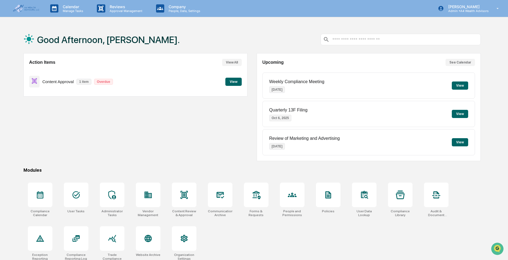
drag, startPoint x: 209, startPoint y: 169, endPoint x: 207, endPoint y: 164, distance: 4.8
click at [208, 167] on div "Good Afternoon, [PERSON_NAME]. Action Items View All Content Approval 1 item Ov…" at bounding box center [252, 156] width 474 height 260
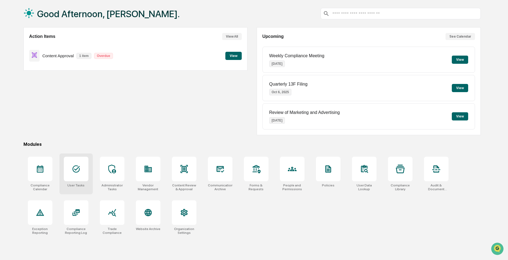
click at [86, 172] on div at bounding box center [76, 169] width 25 height 25
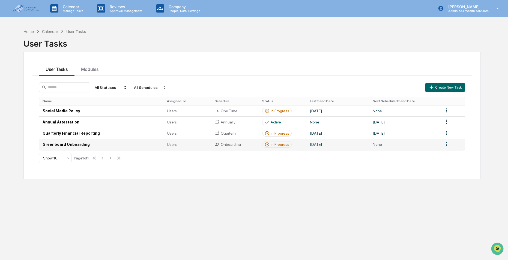
click at [450, 144] on td at bounding box center [452, 144] width 25 height 11
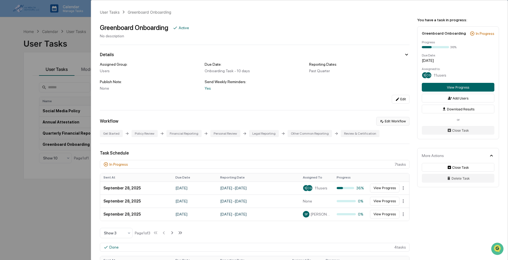
click at [386, 121] on button "Edit Workflow" at bounding box center [392, 121] width 33 height 9
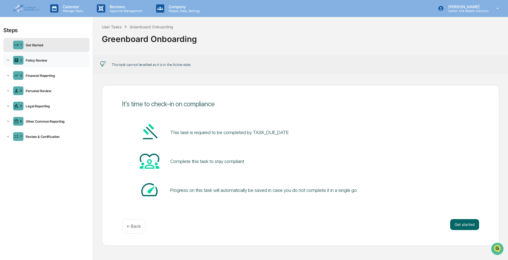
click at [28, 61] on div "Policy Review" at bounding box center [55, 60] width 64 height 4
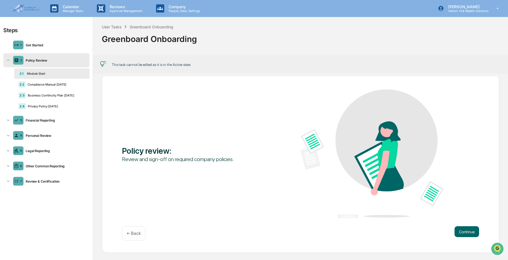
scroll to position [0, 0]
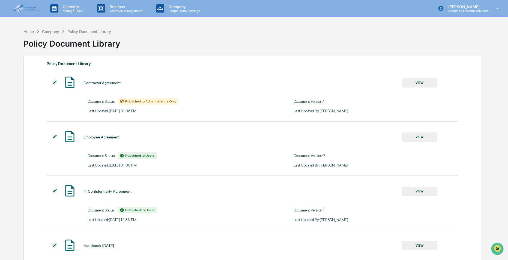
click at [411, 84] on button "VIEW" at bounding box center [419, 82] width 35 height 9
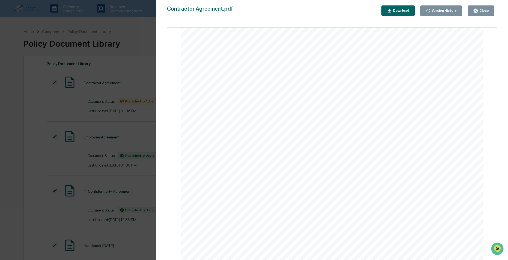
scroll to position [118, 0]
click at [485, 10] on div "Close" at bounding box center [483, 11] width 11 height 4
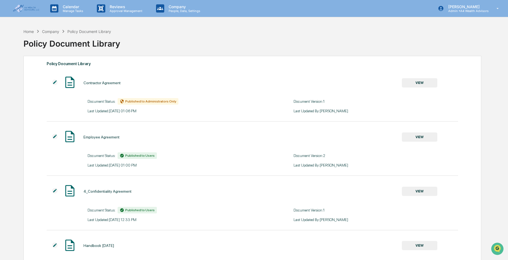
click at [52, 80] on img at bounding box center [54, 82] width 5 height 5
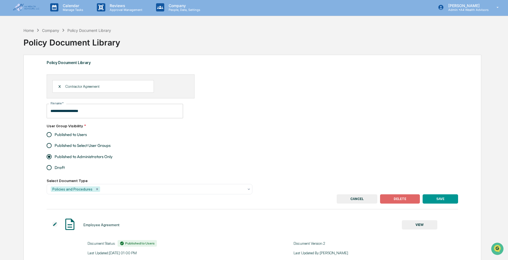
scroll to position [0, 0]
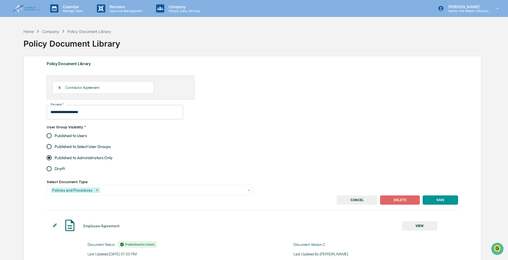
click at [402, 198] on button "DELETE" at bounding box center [400, 200] width 40 height 9
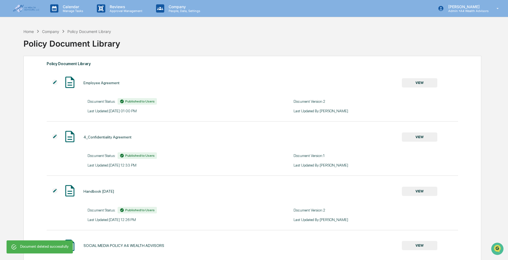
click at [54, 82] on img at bounding box center [54, 82] width 5 height 5
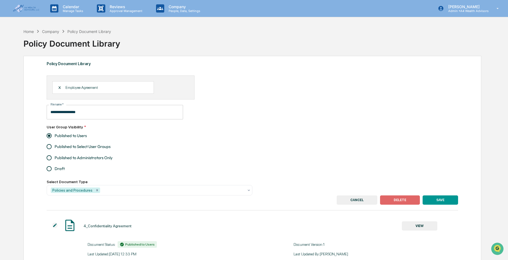
click at [284, 107] on div "**********" at bounding box center [211, 112] width 329 height 14
click at [359, 196] on button "CANCEL" at bounding box center [357, 200] width 41 height 9
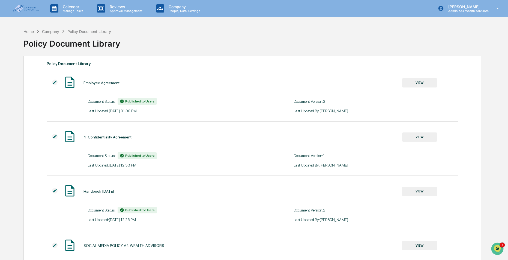
click at [23, 12] on img at bounding box center [26, 9] width 26 height 8
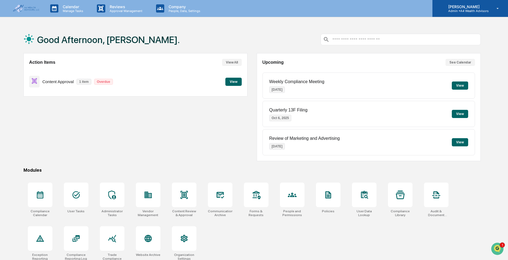
click at [463, 13] on div "[PERSON_NAME] Admin • A4 Wealth Advisors" at bounding box center [470, 8] width 76 height 17
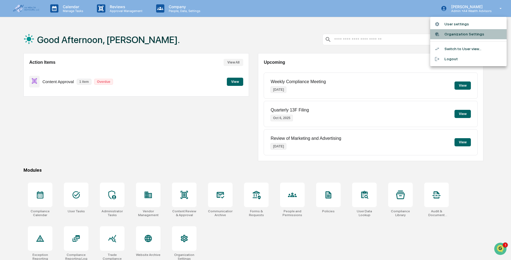
click at [463, 36] on li "Organization Settings" at bounding box center [468, 34] width 76 height 10
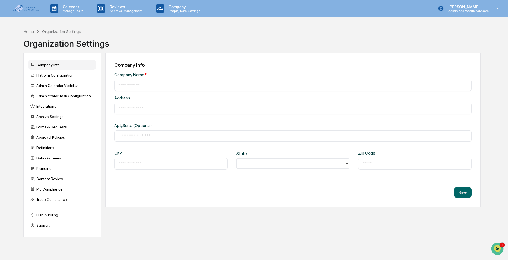
type input "**********"
type input "*****"
click at [51, 110] on div "Integrations" at bounding box center [62, 106] width 68 height 10
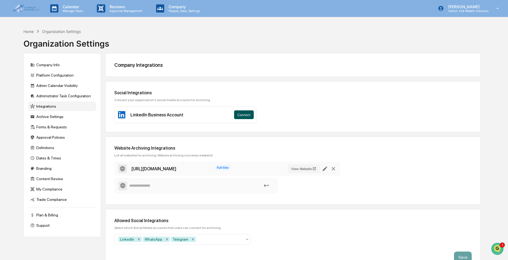
click at [234, 114] on button "Connect" at bounding box center [244, 114] width 20 height 9
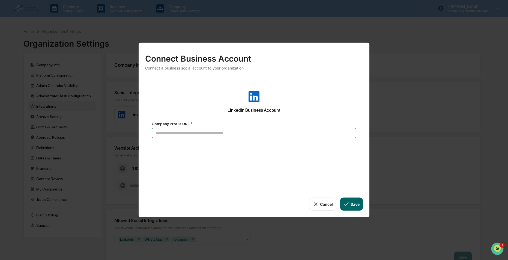
click at [178, 131] on input at bounding box center [254, 133] width 205 height 10
click at [205, 137] on input at bounding box center [254, 133] width 205 height 10
paste input "**********"
type input "**********"
click at [355, 204] on button "Save" at bounding box center [351, 204] width 23 height 13
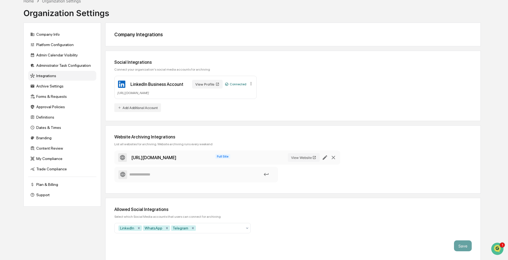
scroll to position [31, 0]
click at [139, 179] on input at bounding box center [196, 175] width 156 height 10
paste input "**********"
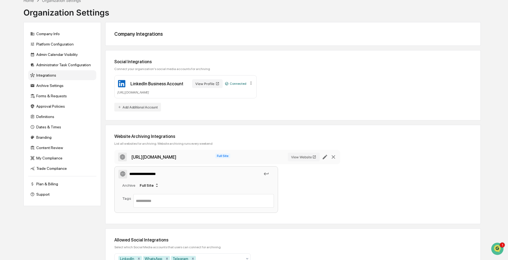
type input "**********"
click at [329, 193] on div "**********" at bounding box center [223, 182] width 218 height 65
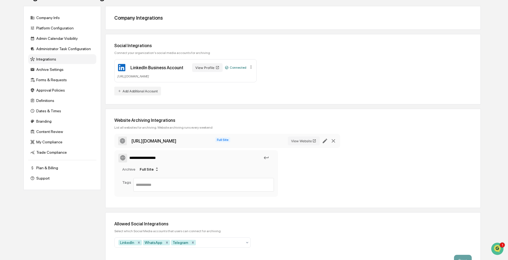
scroll to position [62, 0]
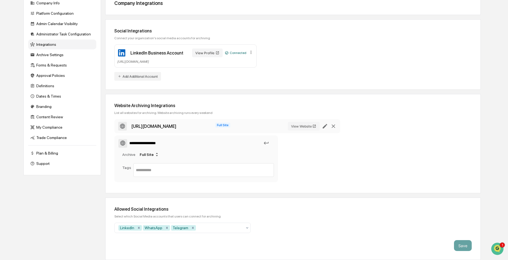
click at [169, 187] on div "**********" at bounding box center [292, 143] width 375 height 99
click at [287, 157] on div "**********" at bounding box center [223, 151] width 218 height 65
click at [149, 154] on div "Full Site" at bounding box center [149, 154] width 24 height 9
click at [142, 166] on div "Full Site" at bounding box center [142, 165] width 13 height 4
drag, startPoint x: 343, startPoint y: 178, endPoint x: 316, endPoint y: 160, distance: 32.1
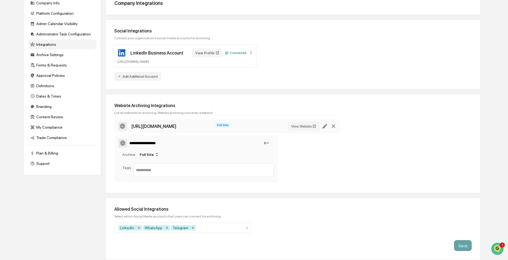
click at [343, 177] on div "**********" at bounding box center [292, 151] width 357 height 65
click at [357, 186] on div "**********" at bounding box center [292, 143] width 375 height 99
click at [51, 53] on div "Archive Settings" at bounding box center [62, 55] width 68 height 10
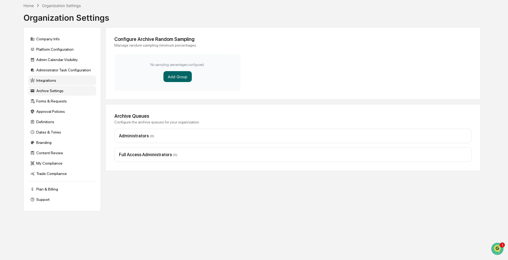
click at [46, 83] on div "Integrations" at bounding box center [62, 81] width 68 height 10
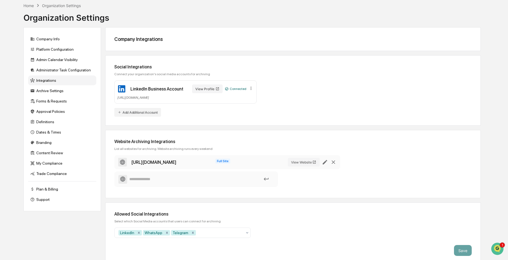
scroll to position [31, 0]
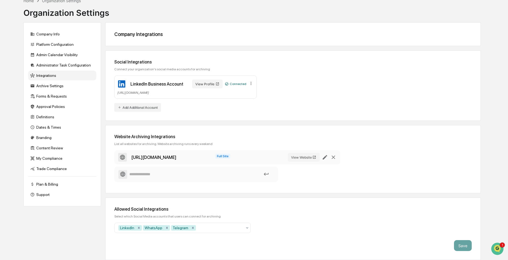
click at [165, 170] on input at bounding box center [196, 175] width 156 height 10
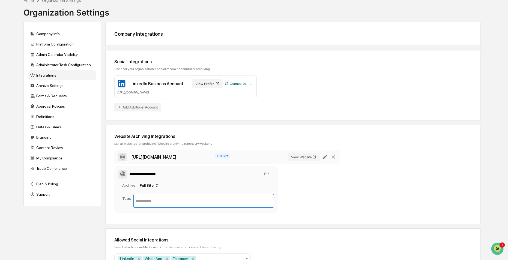
click at [138, 203] on input "text" at bounding box center [204, 201] width 136 height 7
click at [196, 154] on div "https://a4wealth.com/" at bounding box center [166, 157] width 97 height 9
click at [184, 158] on div "https://a4wealth.com/" at bounding box center [166, 157] width 97 height 9
click at [325, 158] on icon at bounding box center [325, 157] width 6 height 6
type input "**********"
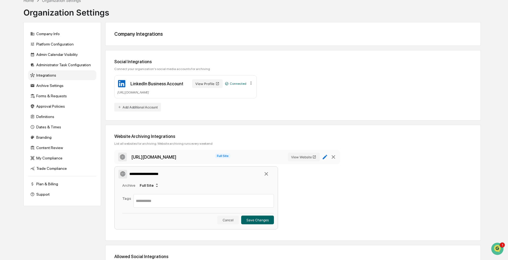
click at [323, 156] on icon at bounding box center [325, 157] width 6 height 6
click at [266, 174] on icon at bounding box center [266, 174] width 4 height 4
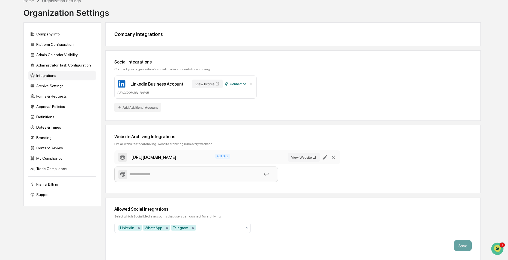
click at [123, 191] on div "Website Archiving Integrations List all websites for archiving. Website archivi…" at bounding box center [292, 159] width 375 height 68
click at [143, 179] on input at bounding box center [196, 175] width 156 height 10
type input "**********"
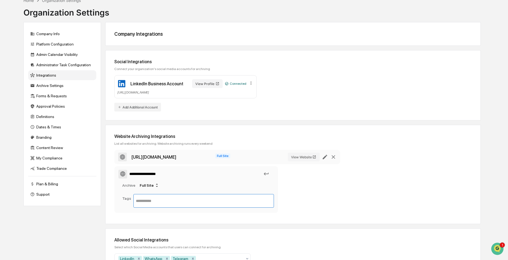
click at [144, 202] on input "text" at bounding box center [204, 201] width 136 height 7
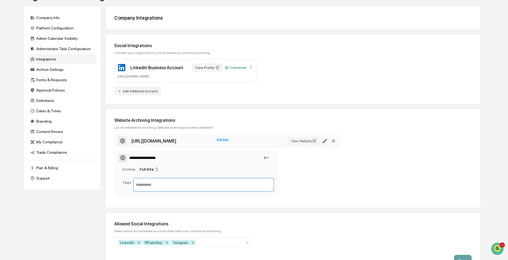
scroll to position [62, 0]
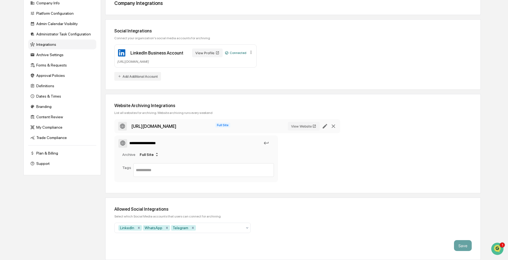
click at [307, 175] on div "**********" at bounding box center [223, 151] width 218 height 65
click at [333, 147] on div "**********" at bounding box center [292, 151] width 357 height 65
click at [311, 181] on div "**********" at bounding box center [223, 151] width 218 height 65
click at [148, 113] on div "List all websites for archiving. Website archiving runs every weekend" at bounding box center [292, 113] width 357 height 4
drag, startPoint x: 136, startPoint y: 112, endPoint x: 247, endPoint y: 110, distance: 110.5
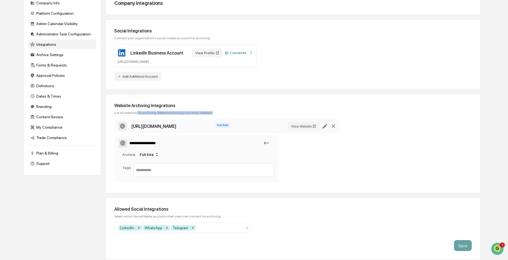
click at [247, 110] on div "**********" at bounding box center [292, 143] width 375 height 99
click at [143, 147] on input "**********" at bounding box center [196, 144] width 156 height 10
click at [175, 145] on input "**********" at bounding box center [196, 144] width 156 height 10
click at [155, 155] on icon at bounding box center [157, 155] width 4 height 4
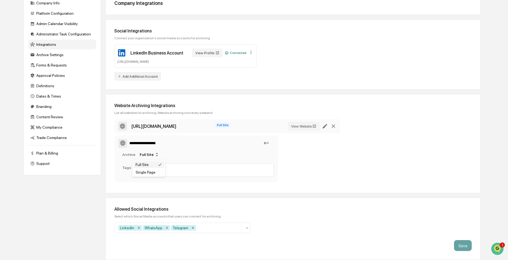
click at [145, 166] on div "Full Site" at bounding box center [142, 165] width 13 height 4
click at [146, 171] on input "text" at bounding box center [204, 170] width 136 height 7
type input "*********"
click at [156, 171] on button "×" at bounding box center [157, 170] width 2 height 4
type input "********"
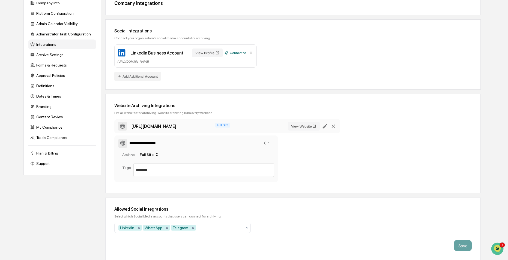
click at [320, 166] on div "**********" at bounding box center [223, 151] width 218 height 65
click at [163, 184] on div "**********" at bounding box center [292, 143] width 375 height 99
drag, startPoint x: 159, startPoint y: 178, endPoint x: 151, endPoint y: 174, distance: 9.0
click at [156, 176] on div "**********" at bounding box center [196, 159] width 164 height 47
click at [172, 164] on div "********" at bounding box center [203, 170] width 140 height 14
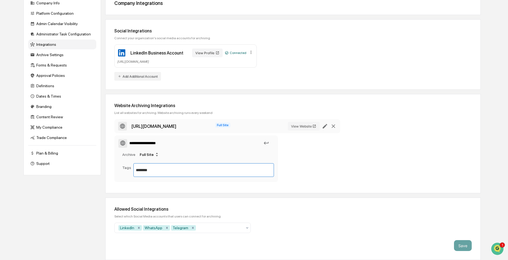
click at [166, 170] on input "********" at bounding box center [204, 170] width 136 height 7
click at [162, 183] on div "**********" at bounding box center [196, 160] width 164 height 49
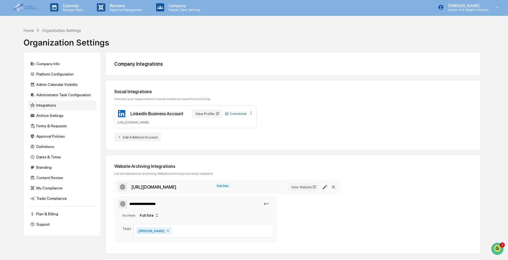
scroll to position [0, 0]
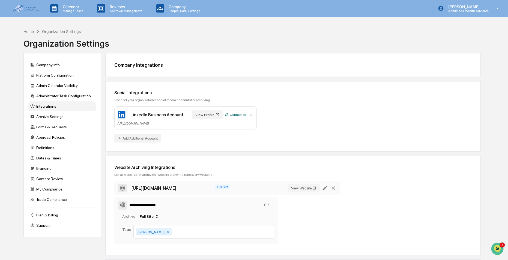
click at [261, 129] on div "Social Integrations Connect your organization's social media accounts for archi…" at bounding box center [292, 116] width 375 height 70
click at [267, 205] on icon at bounding box center [266, 205] width 6 height 6
click at [257, 205] on input "**********" at bounding box center [196, 206] width 156 height 10
click at [133, 225] on div "**********" at bounding box center [196, 221] width 164 height 47
click at [165, 208] on input "**********" at bounding box center [196, 206] width 156 height 10
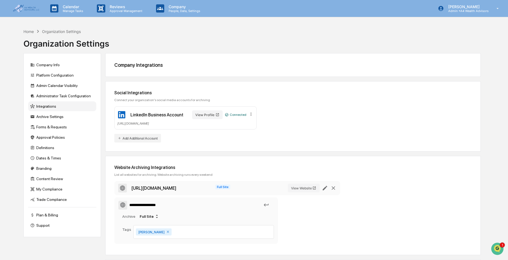
scroll to position [62, 0]
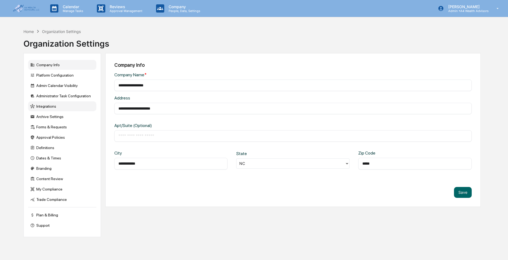
click at [44, 109] on div "Integrations" at bounding box center [62, 106] width 68 height 10
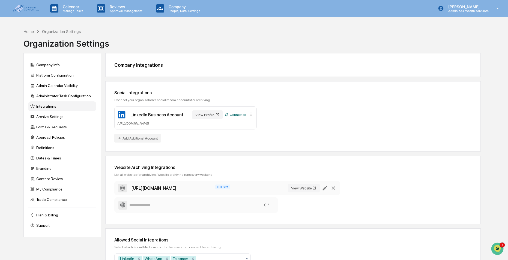
click at [143, 204] on input at bounding box center [196, 206] width 156 height 10
type input "**********"
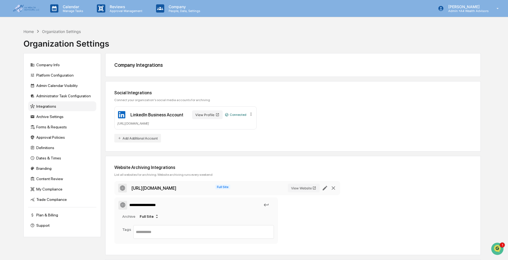
click at [367, 222] on div "**********" at bounding box center [292, 213] width 357 height 65
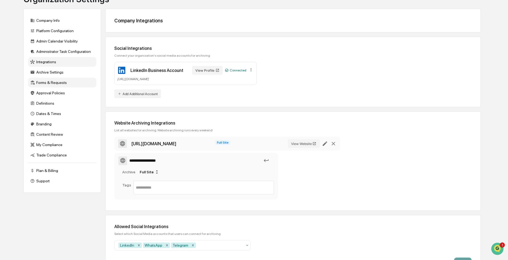
scroll to position [35, 0]
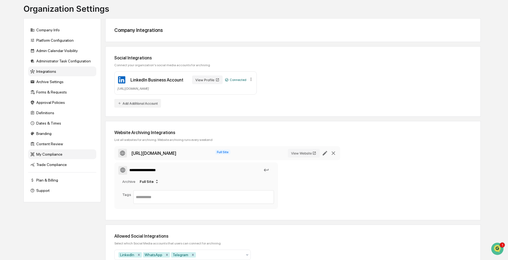
click at [50, 155] on div "My Compliance" at bounding box center [62, 155] width 68 height 10
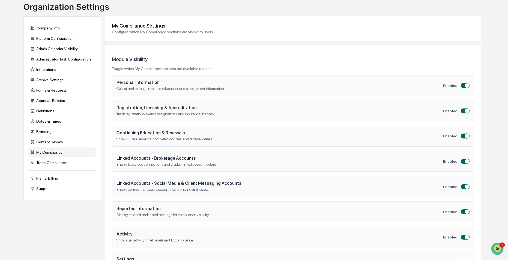
scroll to position [0, 0]
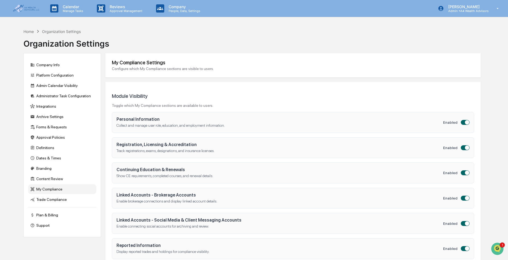
click at [33, 5] on img at bounding box center [26, 9] width 26 height 8
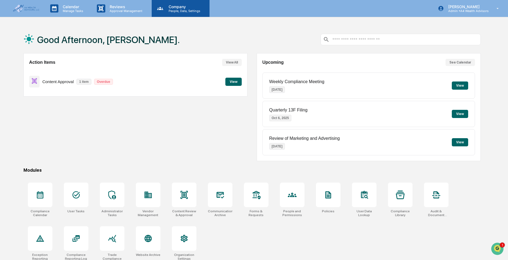
click at [182, 8] on p "Company" at bounding box center [183, 6] width 39 height 5
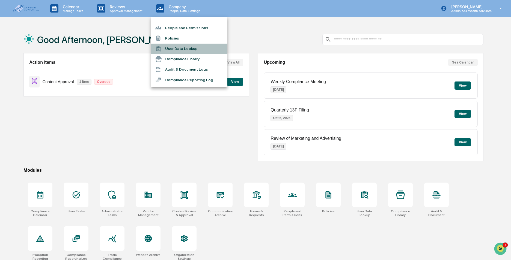
click at [162, 49] on div at bounding box center [160, 49] width 10 height 6
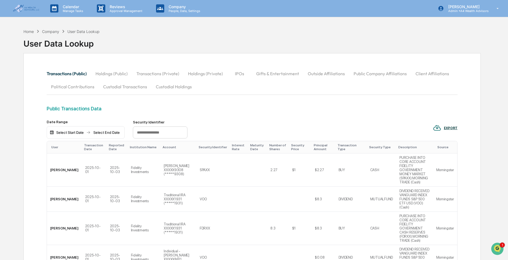
click at [116, 88] on button "Custodial Transactions" at bounding box center [125, 86] width 53 height 13
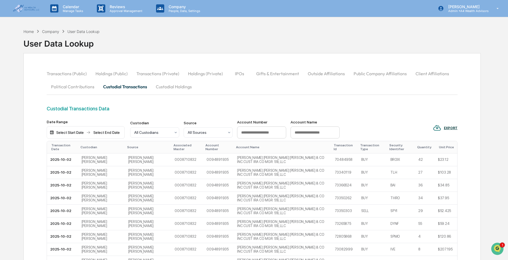
click at [64, 85] on button "Political Contributions" at bounding box center [73, 86] width 52 height 13
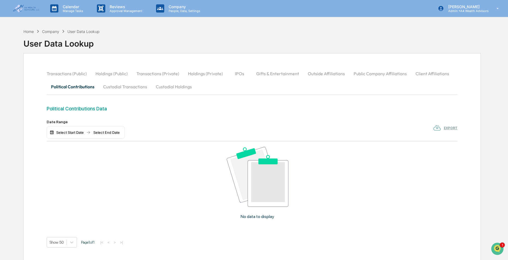
click at [61, 73] on button "Transactions (Public)" at bounding box center [69, 73] width 44 height 13
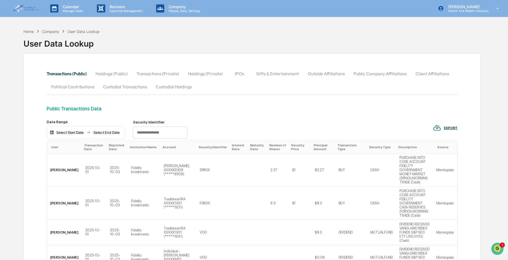
click at [118, 73] on button "Holdings (Public)" at bounding box center [111, 73] width 41 height 13
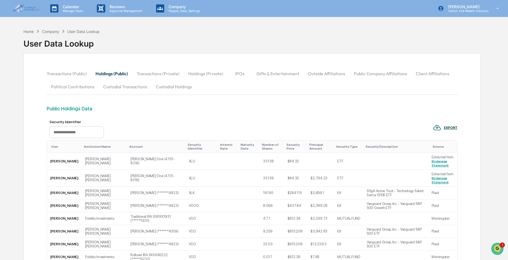
click at [161, 75] on button "Transactions (Private)" at bounding box center [158, 73] width 52 height 13
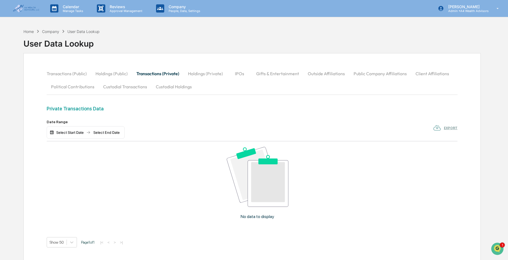
click at [213, 75] on button "Holdings (Private)" at bounding box center [206, 73] width 44 height 13
click at [256, 77] on button "Gifts & Entertainment" at bounding box center [278, 73] width 52 height 13
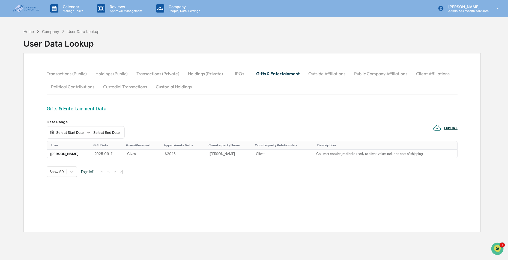
click at [336, 77] on button "Outside Affiliations" at bounding box center [327, 73] width 46 height 13
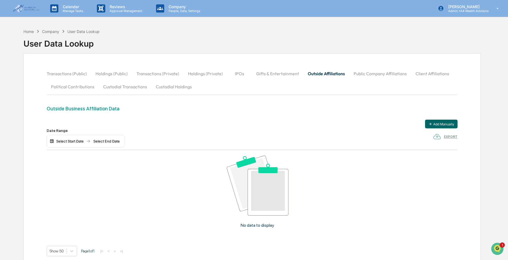
click at [269, 76] on button "Gifts & Entertainment" at bounding box center [278, 73] width 52 height 13
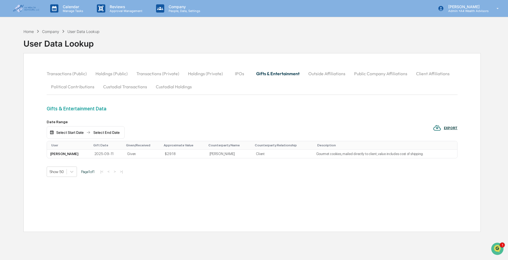
click at [335, 76] on button "Outside Affiliations" at bounding box center [327, 73] width 46 height 13
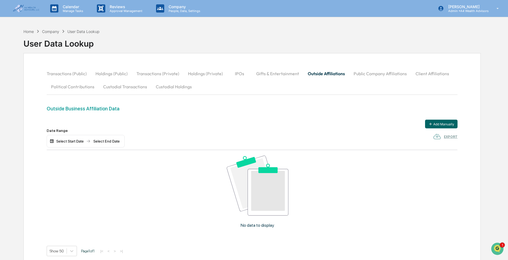
click at [388, 74] on button "Public Company Affiliations" at bounding box center [380, 73] width 62 height 13
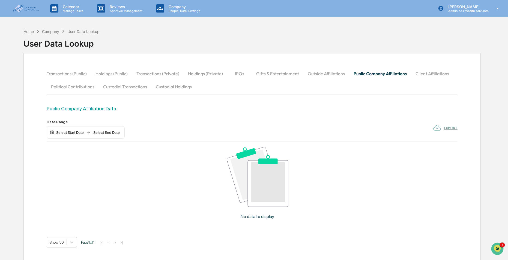
click at [425, 73] on button "Client Affiliations" at bounding box center [432, 73] width 42 height 13
drag, startPoint x: 65, startPoint y: 87, endPoint x: 100, endPoint y: 90, distance: 35.3
click at [65, 87] on button "Political Contributions" at bounding box center [73, 86] width 52 height 13
click at [131, 90] on button "Custodial Transactions" at bounding box center [125, 86] width 53 height 13
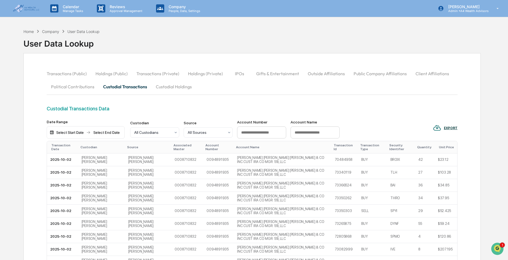
click at [173, 88] on button "Custodial Holdings" at bounding box center [173, 86] width 45 height 13
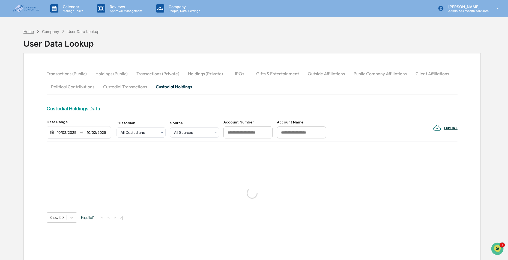
click at [28, 29] on div "Home" at bounding box center [28, 31] width 10 height 5
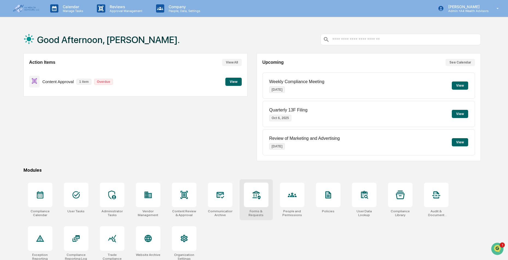
scroll to position [26, 0]
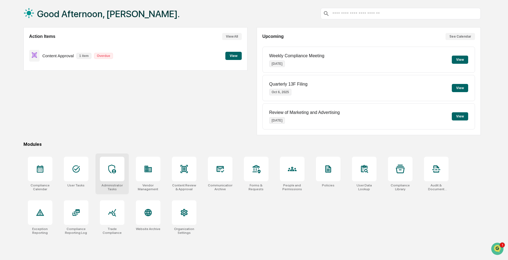
drag, startPoint x: 78, startPoint y: 173, endPoint x: 98, endPoint y: 157, distance: 26.2
click at [78, 173] on icon at bounding box center [76, 169] width 9 height 9
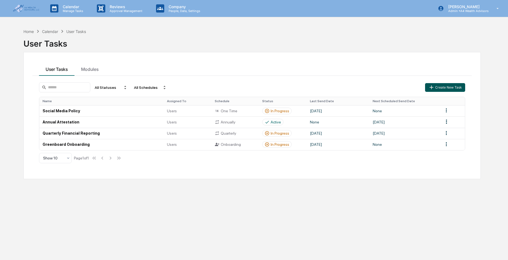
click at [443, 88] on button "Create New Task" at bounding box center [445, 87] width 40 height 9
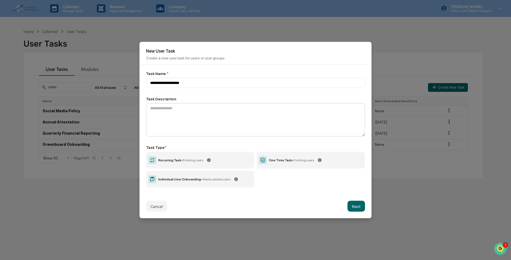
type input "**********"
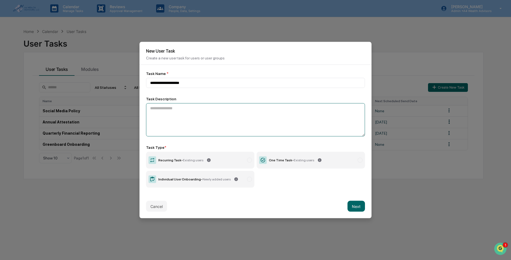
drag, startPoint x: 189, startPoint y: 126, endPoint x: 235, endPoint y: 124, distance: 45.3
click at [190, 126] on textarea at bounding box center [255, 119] width 219 height 33
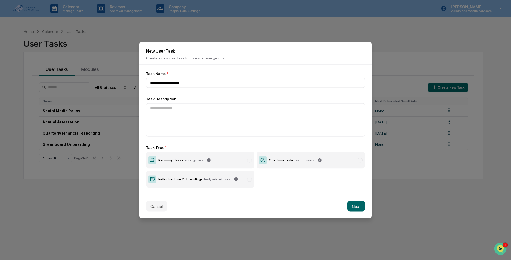
click at [293, 163] on label "One Time Task - Existing users" at bounding box center [310, 160] width 108 height 17
click at [351, 204] on button "Next" at bounding box center [355, 206] width 17 height 11
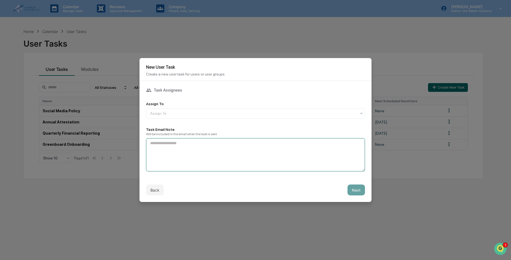
click at [178, 154] on textarea at bounding box center [255, 154] width 219 height 33
click at [223, 148] on textarea at bounding box center [255, 154] width 219 height 33
click at [255, 108] on div "Assign To" at bounding box center [255, 113] width 219 height 10
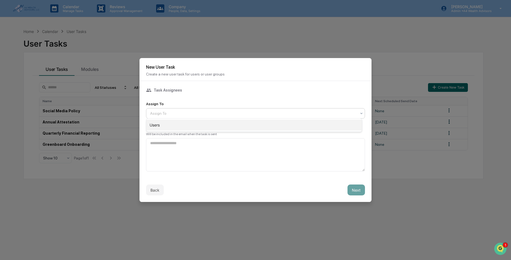
click at [181, 125] on div "Users" at bounding box center [254, 125] width 216 height 11
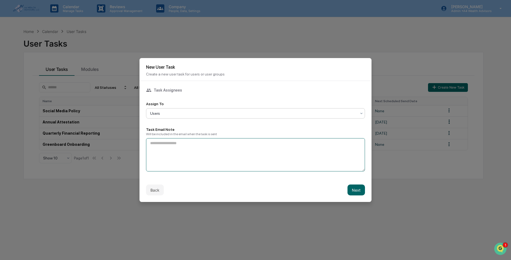
click at [182, 145] on textarea at bounding box center [255, 154] width 219 height 33
click at [202, 110] on div "Users" at bounding box center [253, 114] width 212 height 8
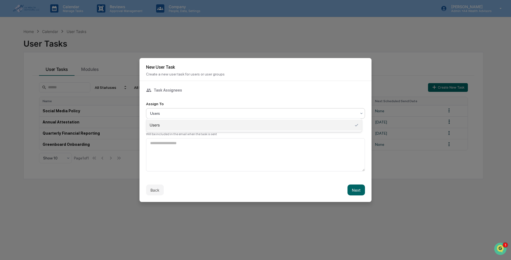
click at [217, 97] on div "Task Assignees Assign To 1 result available. Use Up and Down to choose options,…" at bounding box center [255, 130] width 219 height 84
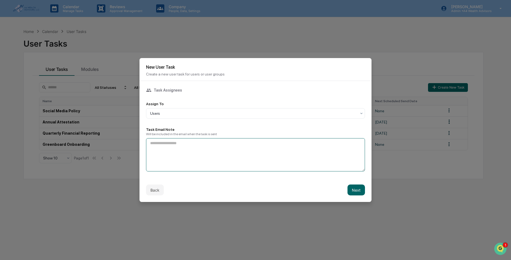
click at [177, 143] on textarea at bounding box center [255, 154] width 219 height 33
click at [190, 112] on div at bounding box center [253, 113] width 206 height 5
click at [189, 112] on div at bounding box center [253, 113] width 206 height 5
click at [154, 159] on textarea at bounding box center [255, 154] width 219 height 33
type textarea "**********"
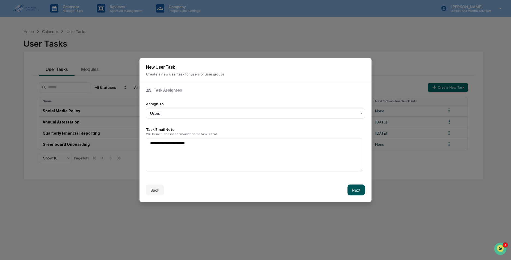
click at [348, 186] on button "Next" at bounding box center [355, 190] width 17 height 11
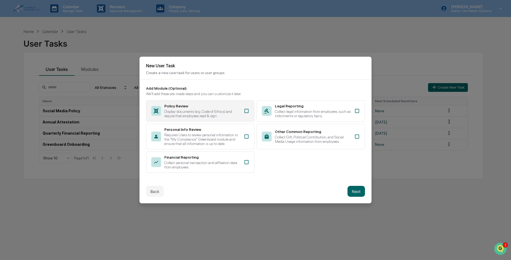
click at [175, 106] on div "Policy Review" at bounding box center [202, 106] width 76 height 4
click at [350, 189] on button "Next" at bounding box center [355, 191] width 17 height 11
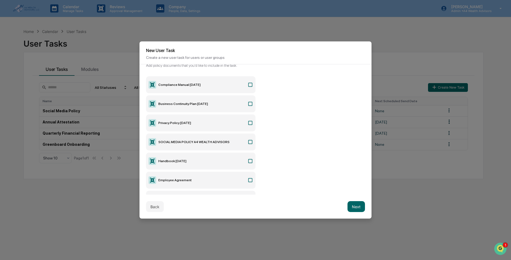
click at [248, 159] on icon at bounding box center [250, 161] width 4 height 4
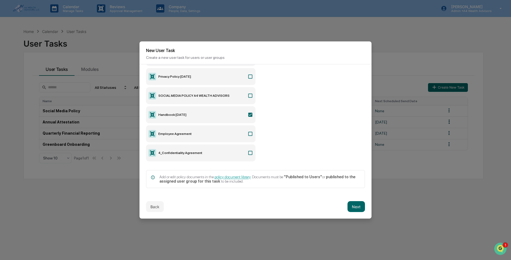
click at [248, 133] on icon at bounding box center [249, 133] width 5 height 5
click at [248, 152] on icon at bounding box center [249, 152] width 5 height 5
drag, startPoint x: 144, startPoint y: 2, endPoint x: 153, endPoint y: 210, distance: 208.3
click at [153, 210] on button "Back" at bounding box center [155, 206] width 18 height 11
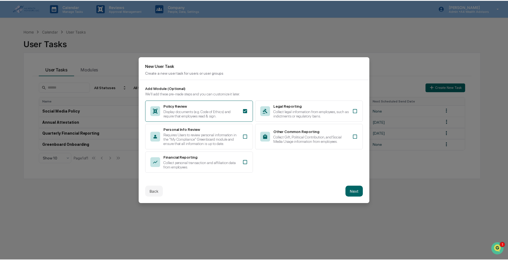
scroll to position [0, 0]
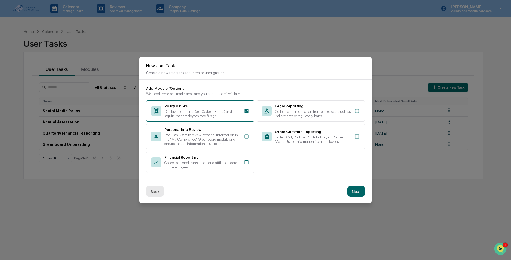
click at [158, 194] on button "Back" at bounding box center [155, 191] width 18 height 11
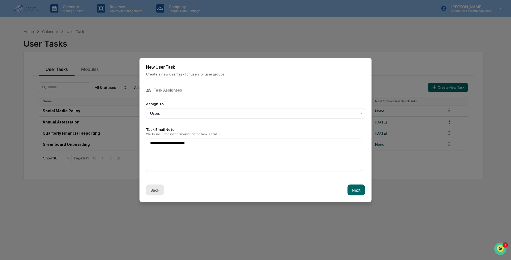
click at [157, 193] on button "Back" at bounding box center [155, 190] width 18 height 11
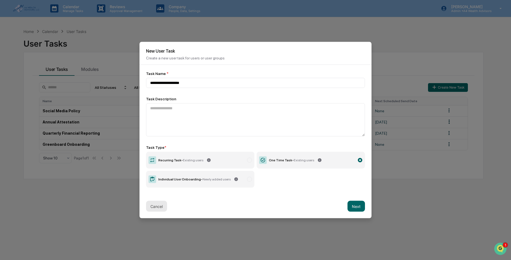
click at [152, 205] on button "Cancel" at bounding box center [156, 206] width 21 height 11
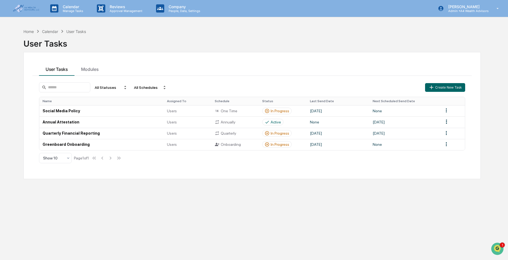
click at [53, 31] on div "Calendar" at bounding box center [50, 31] width 16 height 5
click at [26, 30] on div "Home" at bounding box center [28, 31] width 10 height 5
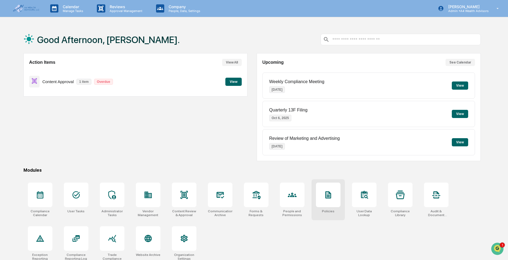
click at [324, 195] on icon at bounding box center [328, 195] width 9 height 9
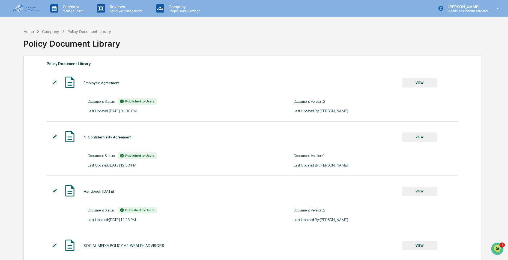
click at [19, 6] on img at bounding box center [26, 9] width 26 height 8
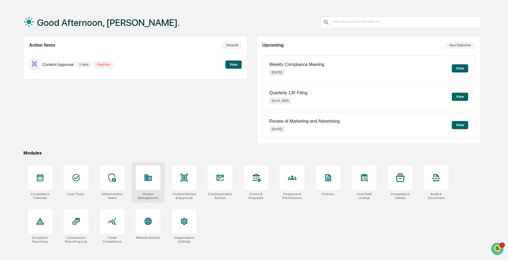
scroll to position [26, 0]
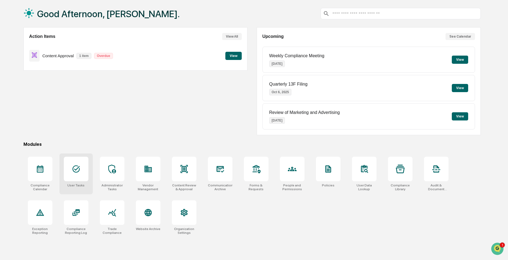
click at [79, 166] on icon at bounding box center [76, 169] width 7 height 7
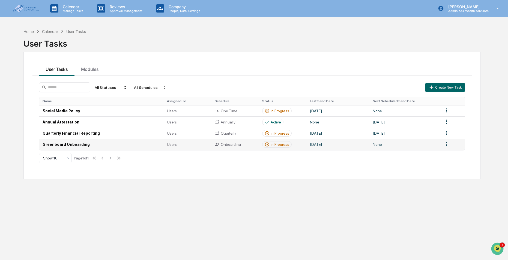
click at [446, 143] on html "Calendar Manage Tasks Reviews Approval Management Company People, Data, Setting…" at bounding box center [254, 130] width 508 height 260
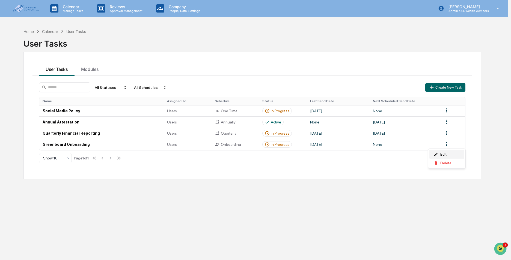
click at [443, 152] on div "Edit" at bounding box center [446, 154] width 35 height 9
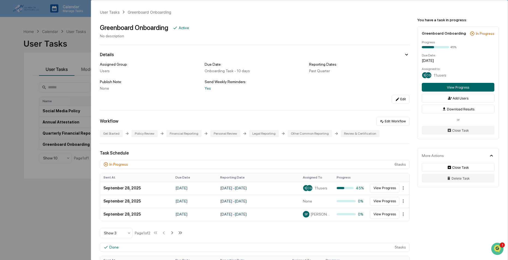
click at [64, 42] on div "User Tasks Greenboard Onboarding Greenboard Onboarding Active No description De…" at bounding box center [254, 130] width 508 height 260
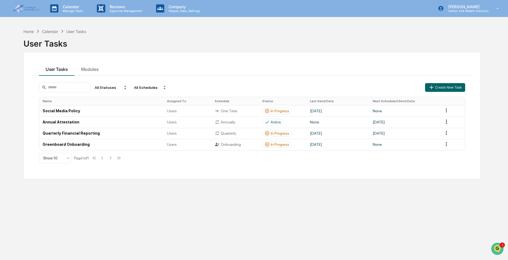
click at [27, 34] on div "Home Calendar User Tasks" at bounding box center [54, 31] width 63 height 6
click at [29, 32] on div "Home" at bounding box center [28, 31] width 10 height 5
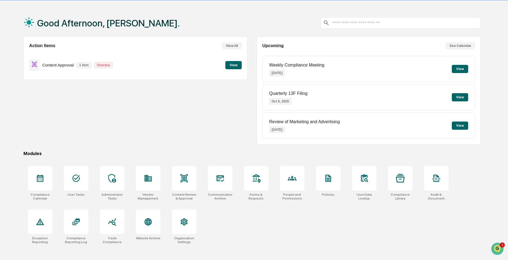
scroll to position [26, 0]
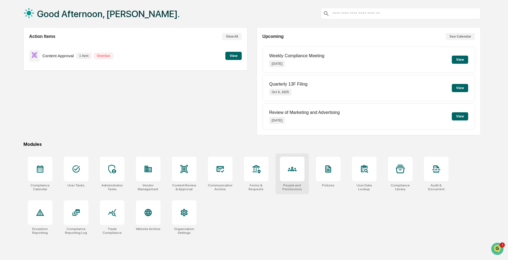
click at [290, 175] on div at bounding box center [292, 169] width 25 height 25
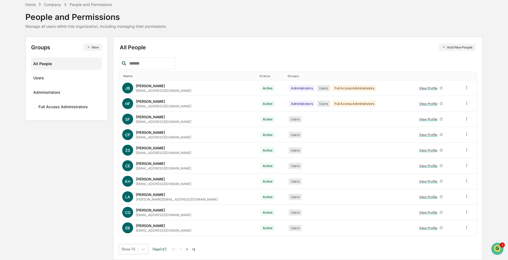
click at [451, 48] on button "Add New People" at bounding box center [457, 47] width 37 height 7
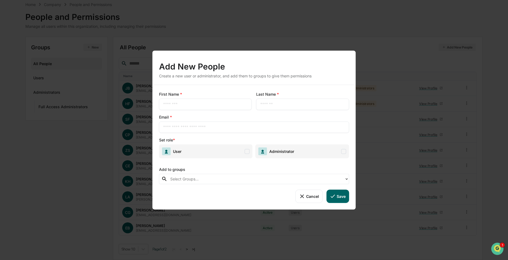
click at [177, 107] on input "text" at bounding box center [205, 104] width 85 height 5
type input "*******"
type input "******"
click at [192, 124] on div "​" at bounding box center [254, 127] width 190 height 11
drag, startPoint x: 200, startPoint y: 128, endPoint x: 195, endPoint y: 128, distance: 5.5
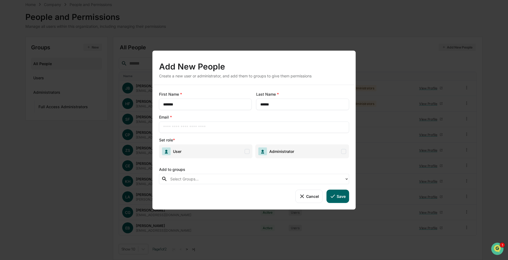
click at [200, 128] on input "text" at bounding box center [254, 127] width 182 height 5
type input "**********"
click at [218, 150] on span "User" at bounding box center [206, 152] width 94 height 14
click at [214, 178] on div at bounding box center [256, 179] width 172 height 6
click at [211, 209] on div "**********" at bounding box center [254, 147] width 203 height 125
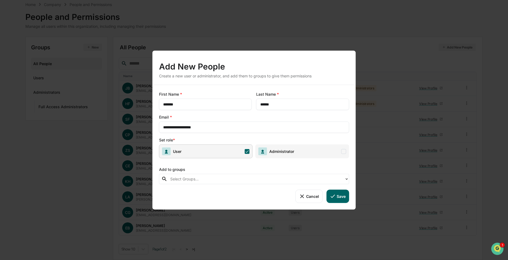
click at [342, 197] on button "Save" at bounding box center [337, 196] width 23 height 13
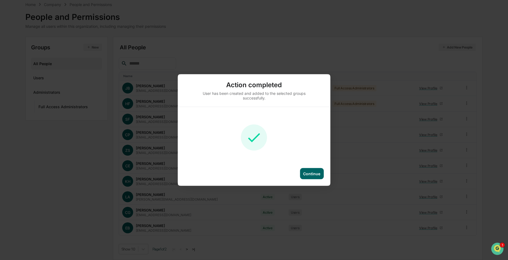
click at [308, 173] on div "Continue" at bounding box center [311, 174] width 17 height 5
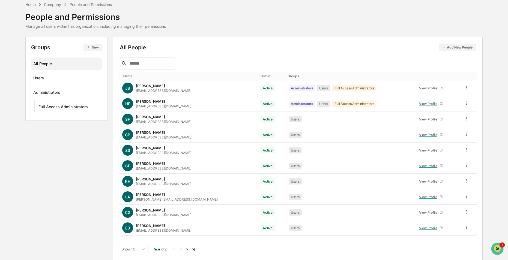
click at [189, 250] on button ">" at bounding box center [186, 249] width 5 height 5
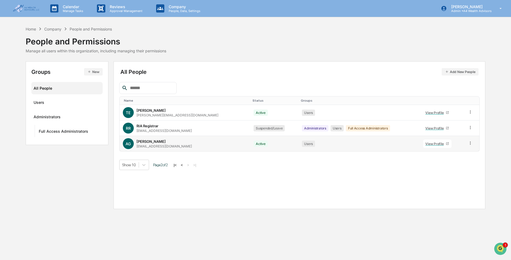
click at [469, 143] on icon at bounding box center [470, 143] width 5 height 5
click at [358, 146] on div "Users" at bounding box center [359, 144] width 115 height 6
click at [150, 142] on div "[PERSON_NAME]" at bounding box center [150, 141] width 29 height 4
click at [346, 147] on div "Users" at bounding box center [359, 144] width 115 height 6
click at [30, 28] on div "Home" at bounding box center [31, 29] width 10 height 5
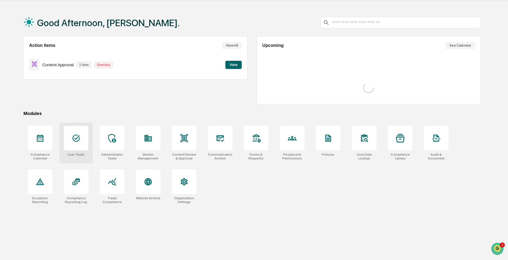
scroll to position [26, 0]
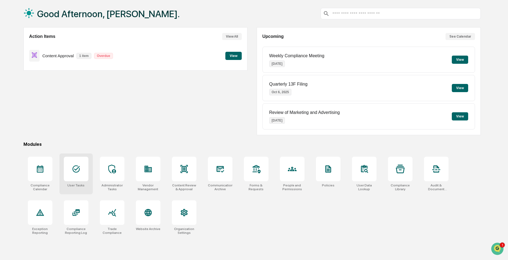
click at [80, 173] on icon at bounding box center [76, 169] width 9 height 9
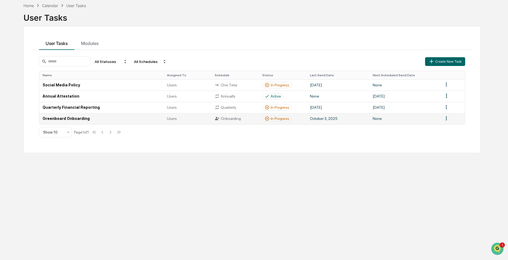
click at [72, 118] on td "Greenboard Onboarding" at bounding box center [101, 118] width 124 height 11
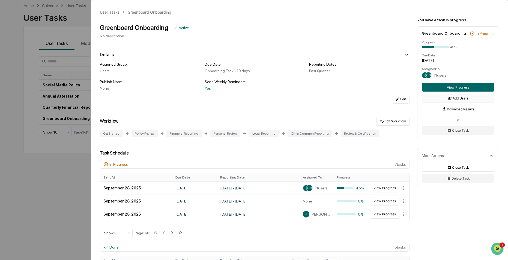
click at [462, 97] on button "Add Users" at bounding box center [458, 98] width 73 height 9
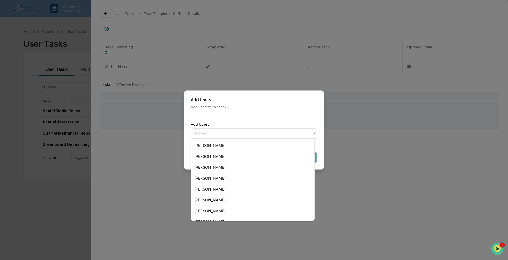
click at [217, 133] on div at bounding box center [252, 133] width 114 height 5
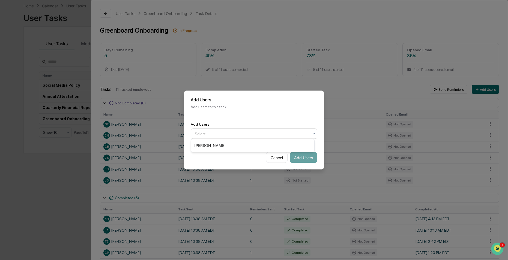
scroll to position [26, 0]
click at [202, 145] on div "[PERSON_NAME]" at bounding box center [252, 145] width 123 height 11
click at [303, 156] on button "Add Users" at bounding box center [304, 157] width 28 height 11
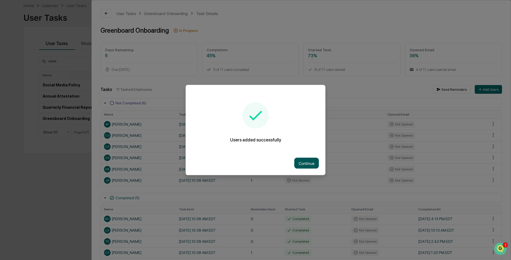
click at [304, 159] on button "Continue" at bounding box center [306, 163] width 25 height 11
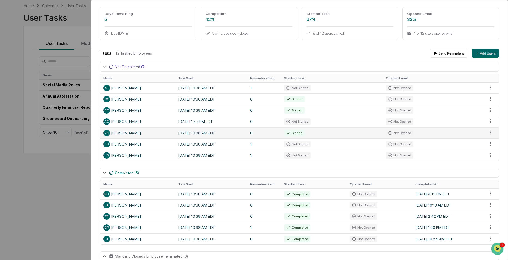
scroll to position [46, 0]
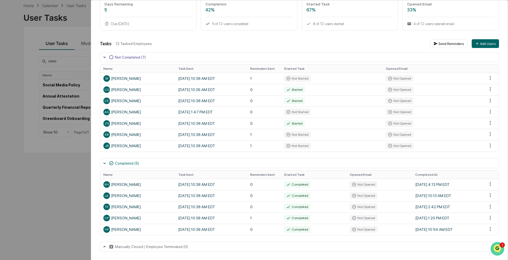
click at [496, 249] on icon "Open customer support" at bounding box center [498, 256] width 14 height 14
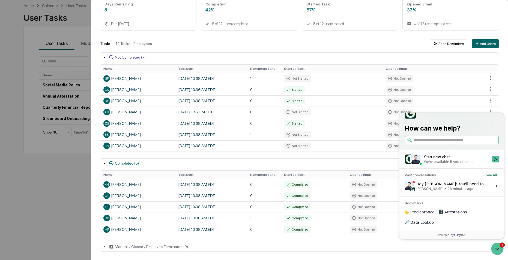
click at [450, 191] on div "Hey [PERSON_NAME]! You'll need to create a user group with just that user in it…" at bounding box center [452, 186] width 73 height 10
click at [405, 186] on button "View issue" at bounding box center [405, 186] width 0 height 0
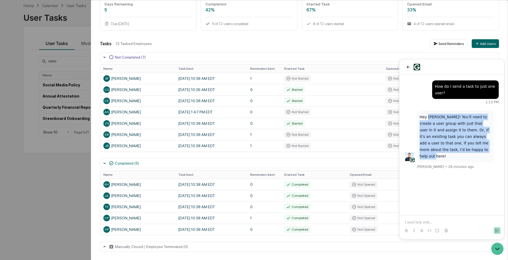
drag, startPoint x: 428, startPoint y: 115, endPoint x: 462, endPoint y: 148, distance: 46.9
click at [462, 148] on p "Hey [PERSON_NAME]! You'll need to create a user group with just that user in it…" at bounding box center [455, 137] width 71 height 46
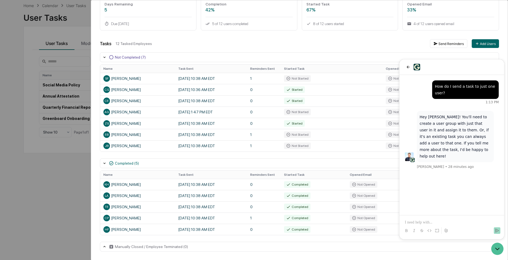
click at [424, 220] on p at bounding box center [452, 222] width 94 height 5
click at [500, 231] on button "Send" at bounding box center [497, 231] width 7 height 7
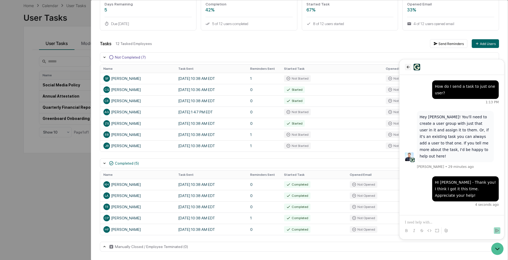
click at [407, 68] on icon "back" at bounding box center [408, 67] width 4 height 4
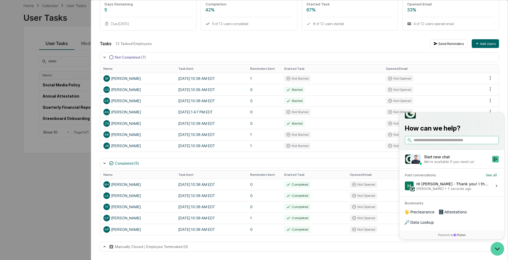
click at [496, 247] on icon "Open customer support" at bounding box center [498, 249] width 14 height 14
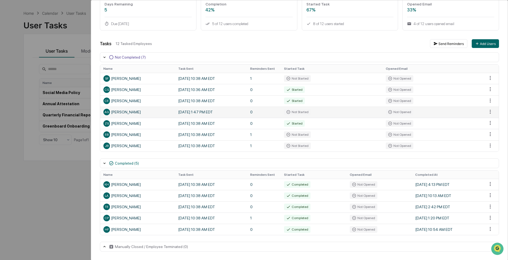
scroll to position [26, 0]
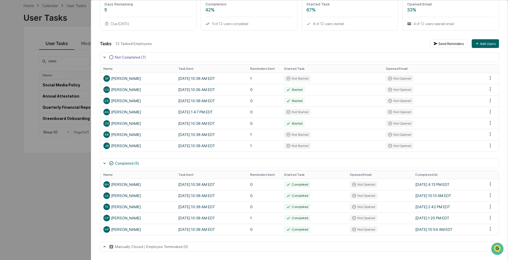
click at [25, 197] on div "User Tasks Greenboard Onboarding Task Details Greenboard Onboarding In Progress…" at bounding box center [254, 130] width 508 height 260
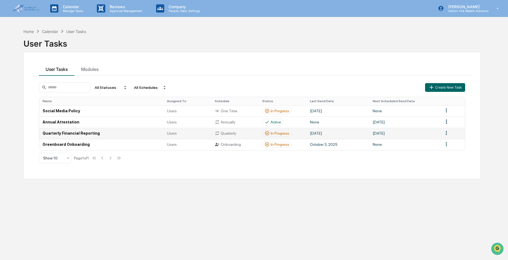
click at [285, 134] on div "In Progress" at bounding box center [280, 133] width 19 height 4
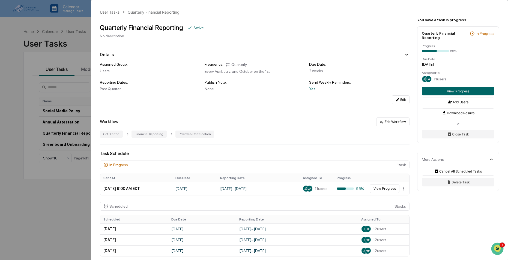
click at [86, 21] on div "User Tasks Quarterly Financial Reporting Quarterly Financial Reporting Active N…" at bounding box center [254, 130] width 508 height 260
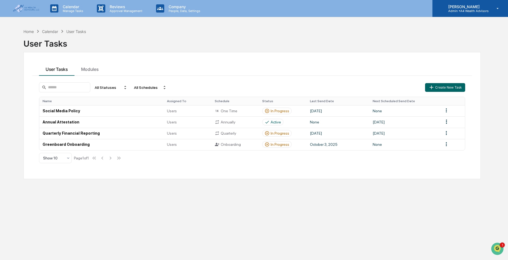
click at [476, 3] on div "[PERSON_NAME] Admin • A4 Wealth Advisors" at bounding box center [470, 8] width 76 height 17
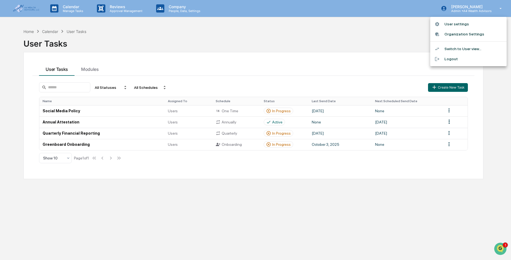
click at [460, 25] on li "User settings" at bounding box center [468, 24] width 76 height 10
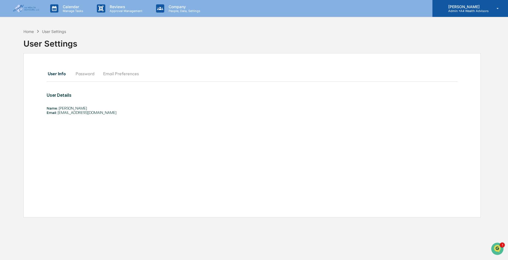
click at [484, 10] on p "Admin • A4 Wealth Advisors" at bounding box center [466, 11] width 45 height 4
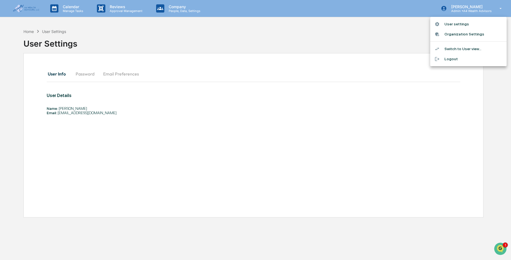
click at [462, 51] on li "Switch to User view..." at bounding box center [468, 49] width 76 height 10
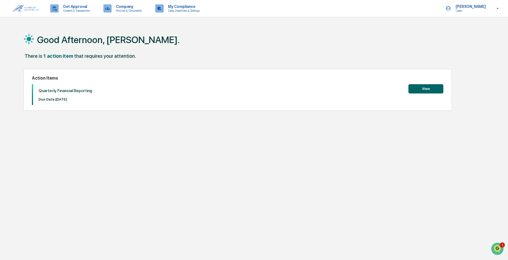
click at [424, 90] on button "View" at bounding box center [425, 88] width 35 height 9
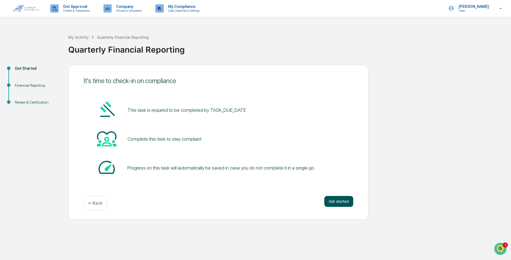
click at [335, 201] on button "Get started" at bounding box center [338, 201] width 29 height 11
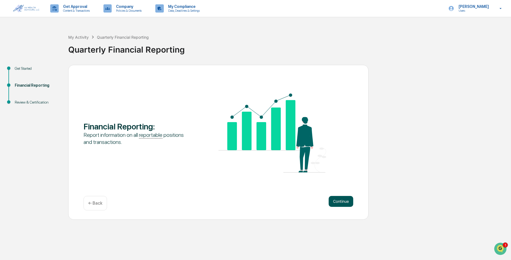
click at [346, 201] on button "Continue" at bounding box center [340, 201] width 25 height 11
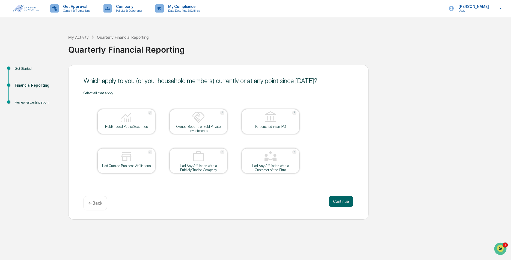
click at [132, 124] on img at bounding box center [126, 117] width 13 height 13
click at [112, 156] on div at bounding box center [126, 157] width 55 height 14
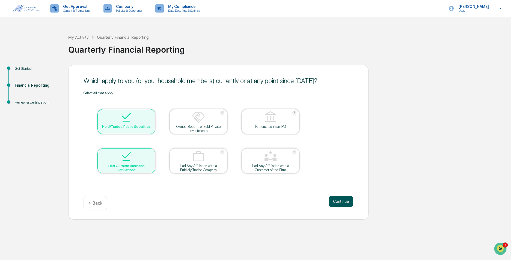
click at [341, 201] on button "Continue" at bounding box center [340, 201] width 25 height 11
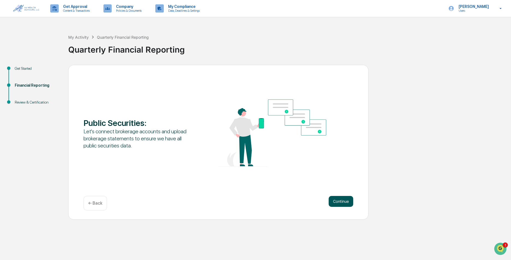
click at [339, 202] on button "Continue" at bounding box center [340, 201] width 25 height 11
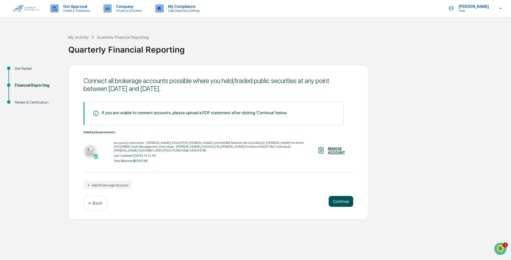
click at [339, 202] on button "Continue" at bounding box center [340, 201] width 25 height 11
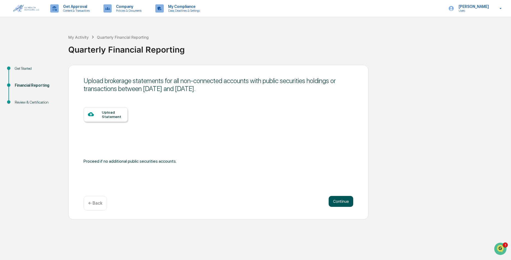
click at [342, 204] on button "Continue" at bounding box center [340, 201] width 25 height 11
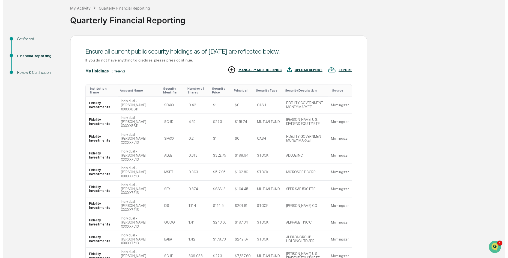
scroll to position [42, 0]
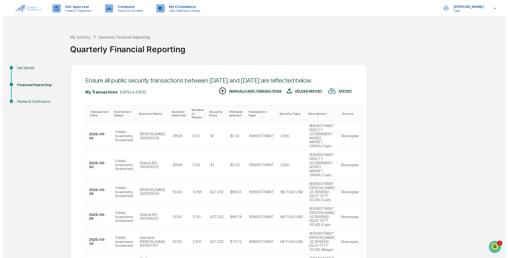
scroll to position [181, 0]
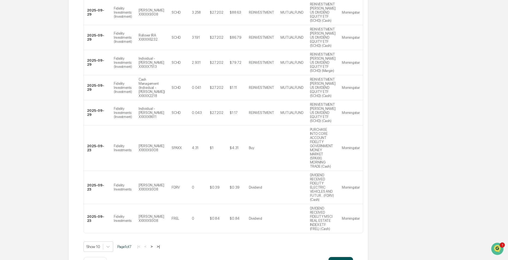
click at [342, 257] on button "Continue" at bounding box center [340, 262] width 25 height 11
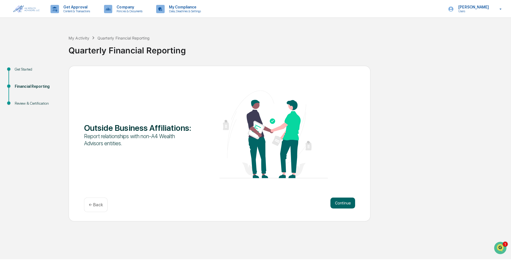
scroll to position [0, 0]
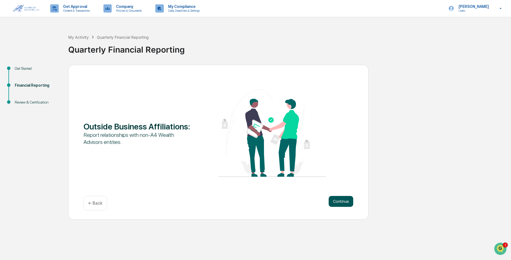
click at [339, 200] on button "Continue" at bounding box center [340, 201] width 25 height 11
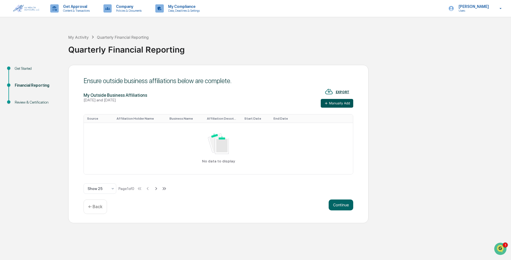
click at [339, 103] on button "Manually Add" at bounding box center [337, 103] width 32 height 9
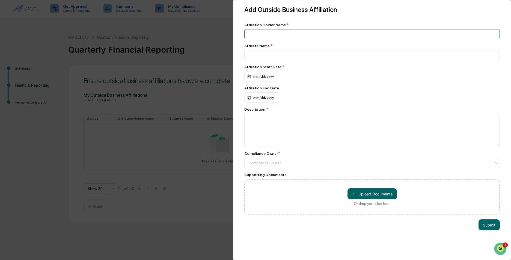
click at [267, 29] on input at bounding box center [371, 34] width 255 height 10
type input "**********"
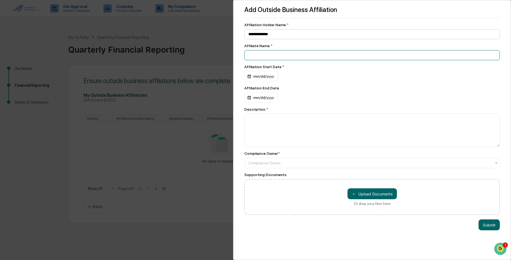
type input "**********"
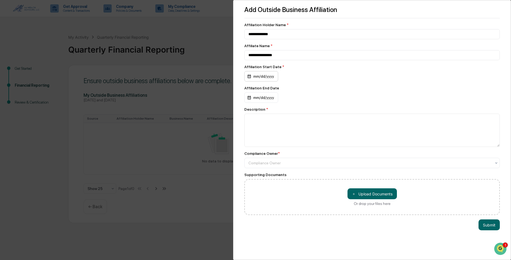
click at [260, 78] on div "mm/dd/yyyy" at bounding box center [261, 76] width 34 height 10
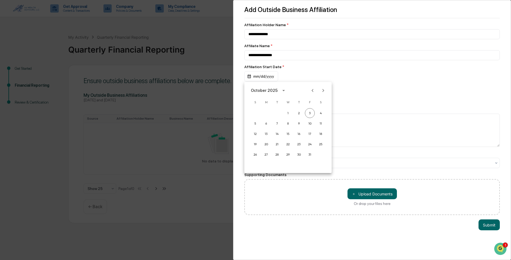
click at [312, 91] on icon "Previous month" at bounding box center [313, 90] width 2 height 3
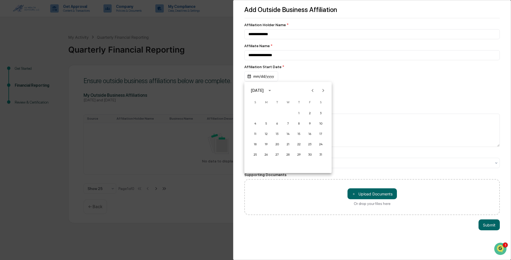
click at [312, 91] on icon "Previous month" at bounding box center [313, 90] width 2 height 3
click at [321, 113] on button "1" at bounding box center [321, 113] width 10 height 10
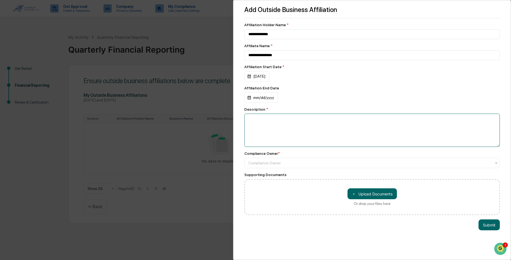
click at [272, 121] on textarea at bounding box center [371, 130] width 255 height 33
type textarea "*"
type textarea "**********"
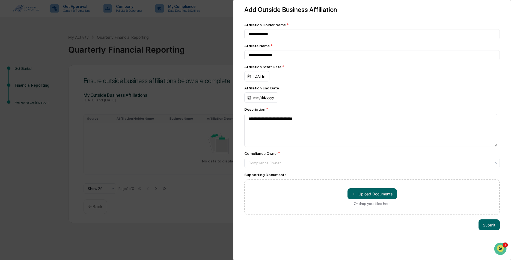
drag, startPoint x: 480, startPoint y: 226, endPoint x: 210, endPoint y: 181, distance: 274.1
click at [482, 225] on button "Submit" at bounding box center [488, 225] width 21 height 11
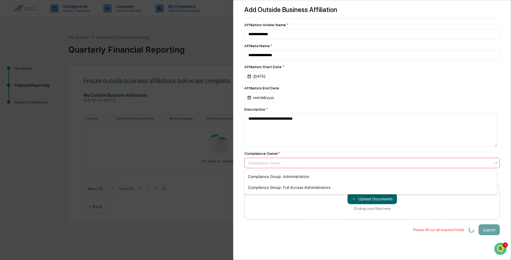
click at [270, 165] on div at bounding box center [369, 162] width 243 height 5
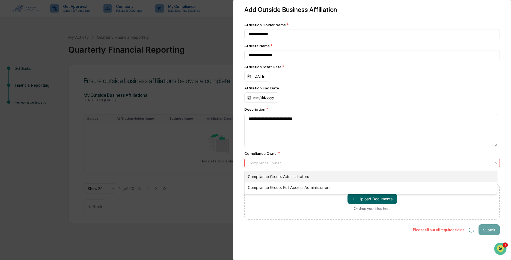
click at [277, 177] on div "Compliance Group: Administrators" at bounding box center [370, 176] width 252 height 11
click at [309, 165] on div at bounding box center [369, 162] width 243 height 5
click at [299, 177] on div "Compliance Group: Administrators" at bounding box center [370, 176] width 252 height 11
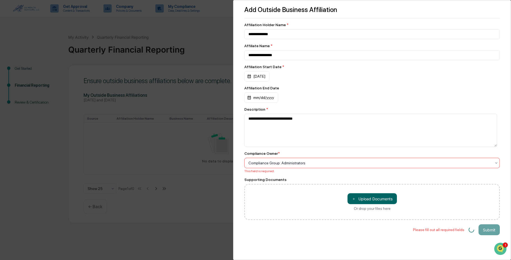
click at [298, 245] on div "**********" at bounding box center [372, 130] width 278 height 260
click at [430, 113] on div "**********" at bounding box center [371, 127] width 255 height 40
click at [418, 235] on div "Please fill out all required fields Submit" at bounding box center [371, 230] width 255 height 11
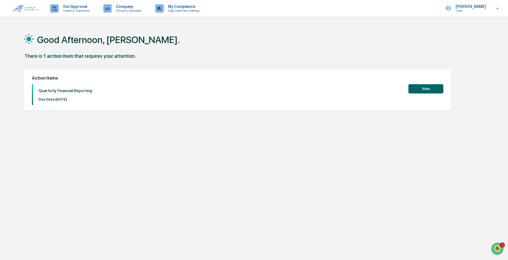
click at [414, 87] on button "View" at bounding box center [425, 88] width 35 height 9
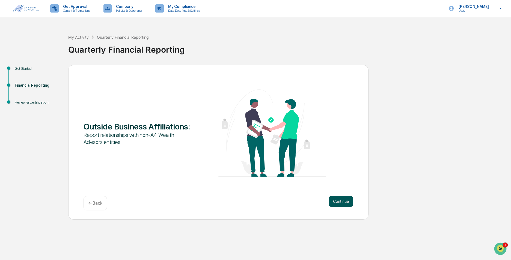
click at [346, 200] on button "Continue" at bounding box center [340, 201] width 25 height 11
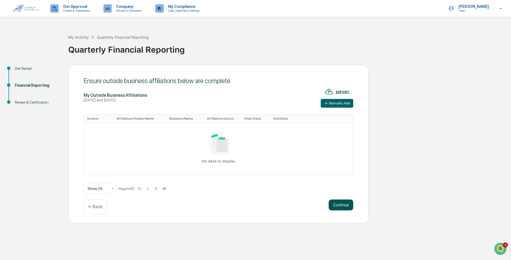
click at [347, 205] on button "Continue" at bounding box center [340, 205] width 25 height 11
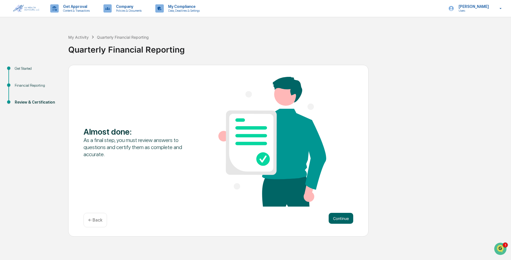
click at [337, 211] on div "Almost done : As a final step, you must review answers to questions and certify…" at bounding box center [218, 151] width 300 height 172
click at [337, 217] on button "Continue" at bounding box center [340, 218] width 25 height 11
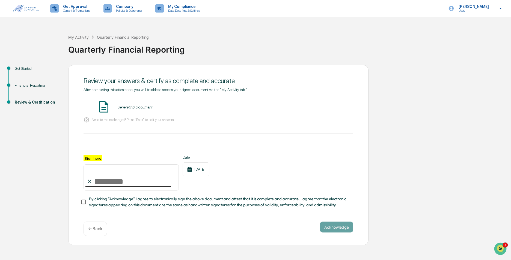
click at [97, 183] on input "Sign here" at bounding box center [130, 178] width 95 height 26
type input "**********"
click at [280, 175] on div "**********" at bounding box center [218, 172] width 270 height 35
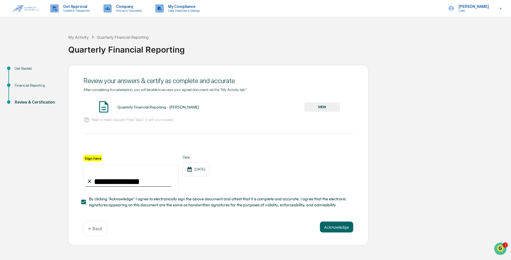
click at [311, 105] on button "VIEW" at bounding box center [321, 107] width 35 height 9
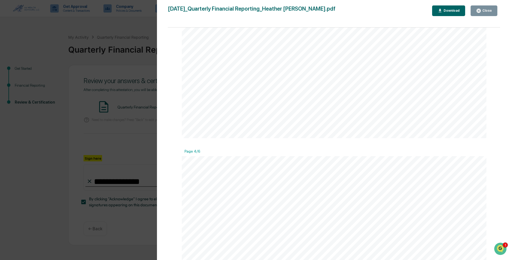
scroll to position [1200, 0]
click at [484, 10] on div "Close" at bounding box center [486, 11] width 11 height 4
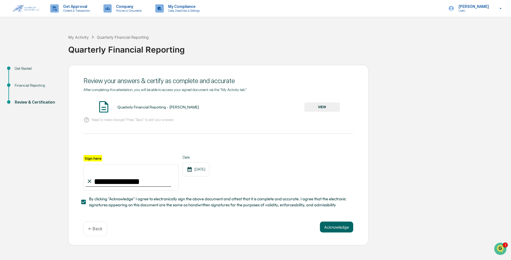
click at [98, 236] on div "← Back" at bounding box center [94, 229] width 23 height 14
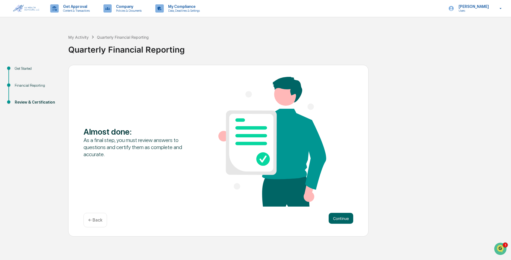
click at [89, 222] on p "← Back" at bounding box center [95, 220] width 14 height 5
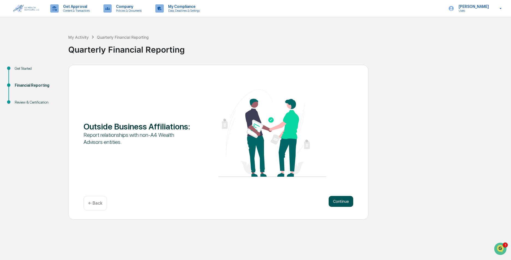
click at [336, 202] on button "Continue" at bounding box center [340, 201] width 25 height 11
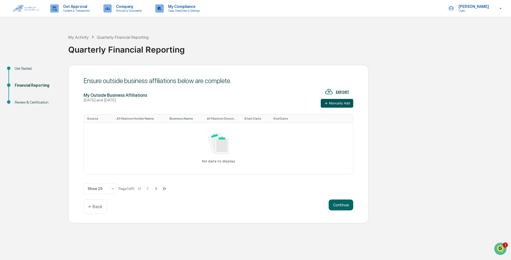
click at [342, 104] on button "Manually Add" at bounding box center [337, 103] width 32 height 9
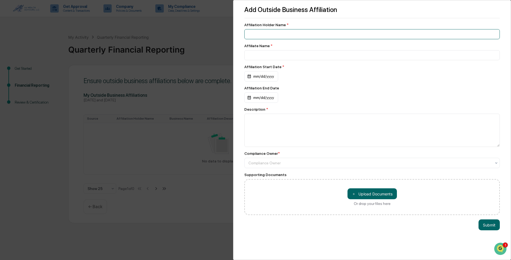
drag, startPoint x: 281, startPoint y: 33, endPoint x: 292, endPoint y: 33, distance: 11.7
click at [281, 33] on input at bounding box center [371, 34] width 255 height 10
type input "**********"
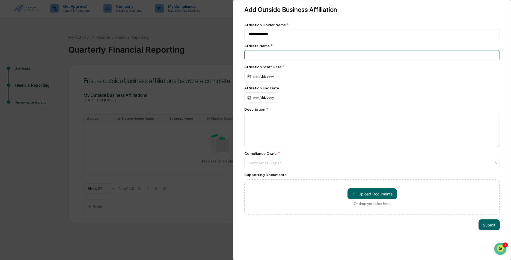
type input "**********"
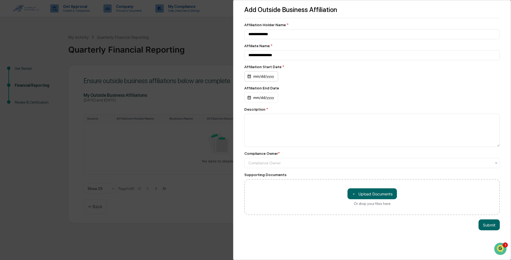
click at [257, 80] on div "mm/dd/yyyy" at bounding box center [261, 76] width 34 height 10
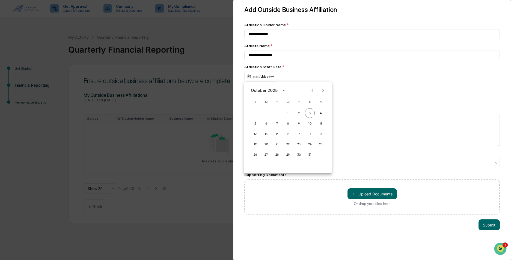
click at [267, 93] on div "October 2025" at bounding box center [264, 91] width 27 height 6
click at [313, 137] on button "2025" at bounding box center [316, 135] width 20 height 10
click at [313, 102] on button "Mar" at bounding box center [316, 104] width 20 height 10
click at [320, 113] on button "1" at bounding box center [321, 113] width 10 height 10
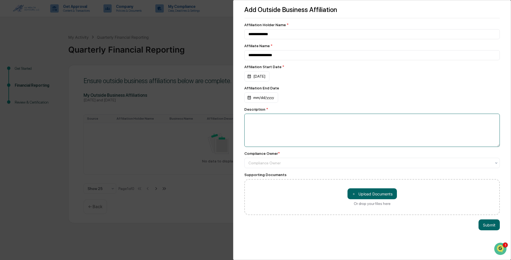
drag, startPoint x: 260, startPoint y: 120, endPoint x: 283, endPoint y: 121, distance: 23.5
click at [261, 120] on textarea at bounding box center [371, 130] width 255 height 33
type textarea "**********"
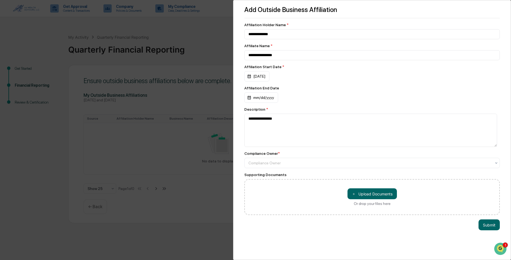
click at [315, 89] on div "Affiliation End Date" at bounding box center [371, 88] width 255 height 4
click at [280, 164] on div at bounding box center [369, 162] width 243 height 5
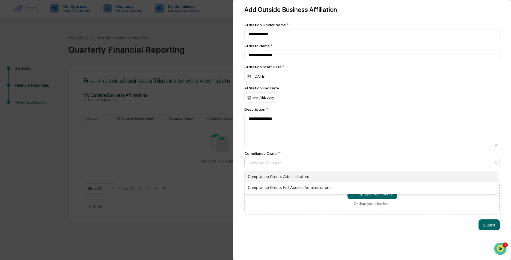
click at [282, 176] on div "Compliance Group: Administrators" at bounding box center [370, 176] width 252 height 11
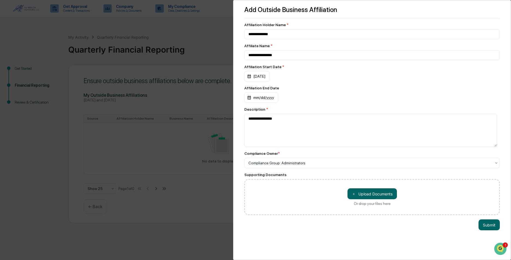
drag, startPoint x: 282, startPoint y: 196, endPoint x: 430, endPoint y: 211, distance: 149.5
click at [282, 196] on div "＋ Upload Documents Or drop your files here" at bounding box center [371, 197] width 255 height 36
click at [484, 226] on button "Submit" at bounding box center [488, 225] width 21 height 11
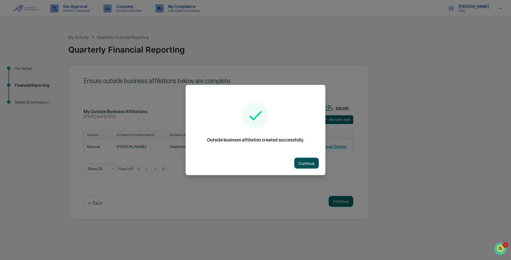
click at [303, 159] on button "Continue" at bounding box center [306, 163] width 25 height 11
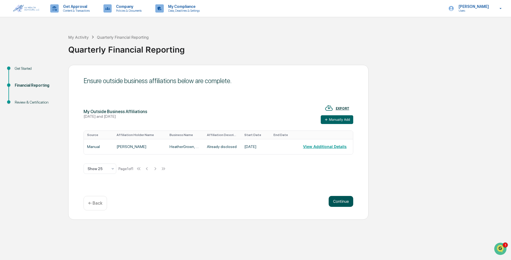
click at [335, 200] on button "Continue" at bounding box center [340, 201] width 25 height 11
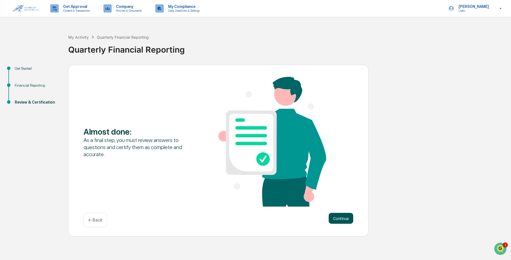
click at [350, 220] on button "Continue" at bounding box center [340, 218] width 25 height 11
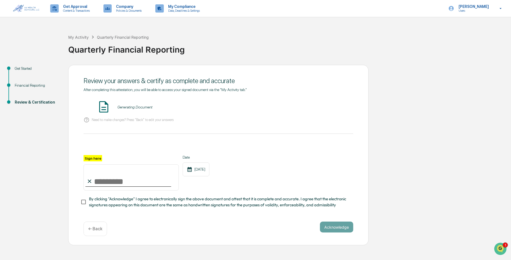
click at [99, 171] on input "Sign here" at bounding box center [130, 178] width 95 height 26
type input "**********"
click at [280, 176] on div "**********" at bounding box center [218, 172] width 270 height 35
click at [309, 95] on div "**********" at bounding box center [218, 148] width 270 height 121
click at [316, 108] on button "VIEW" at bounding box center [321, 107] width 35 height 9
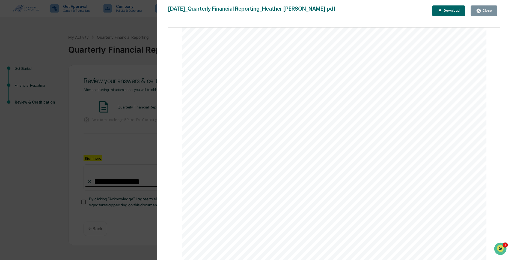
scroll to position [2455, 0]
click at [486, 12] on div "Close" at bounding box center [486, 11] width 11 height 4
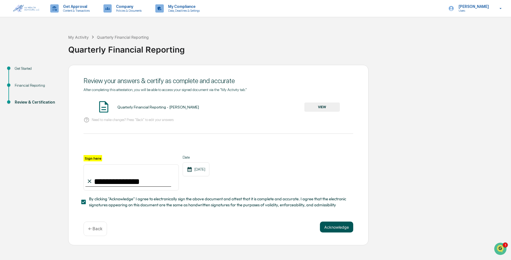
click at [331, 230] on button "Acknowledge" at bounding box center [336, 227] width 33 height 11
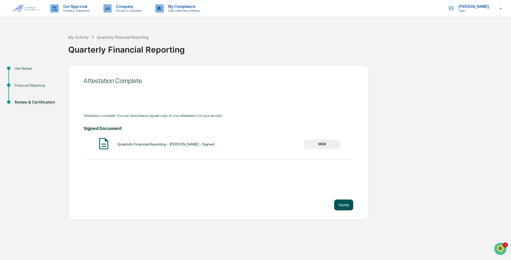
click at [341, 207] on button "Home" at bounding box center [343, 205] width 19 height 11
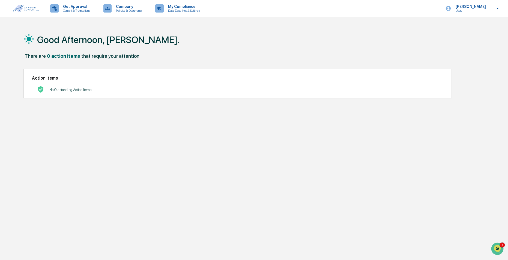
drag, startPoint x: 30, startPoint y: 9, endPoint x: 20, endPoint y: 17, distance: 12.8
click at [30, 9] on img at bounding box center [26, 9] width 26 height 8
click at [459, 9] on p "Users" at bounding box center [469, 11] width 37 height 4
click at [459, 27] on li "Switch to Admin view..." at bounding box center [468, 28] width 76 height 10
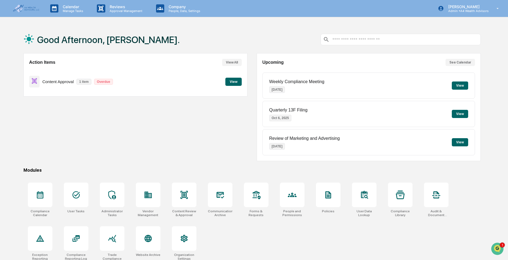
click at [461, 88] on button "View" at bounding box center [460, 86] width 16 height 8
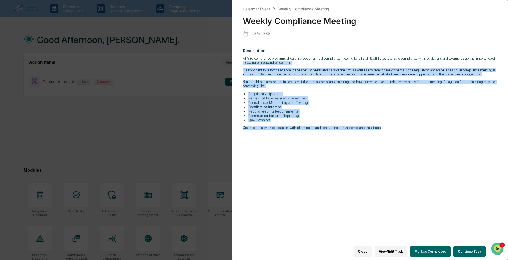
drag, startPoint x: 243, startPoint y: 61, endPoint x: 387, endPoint y: 139, distance: 164.1
click at [387, 139] on div "Description: All SEC compliance programs should include an annual compliance me…" at bounding box center [370, 148] width 254 height 207
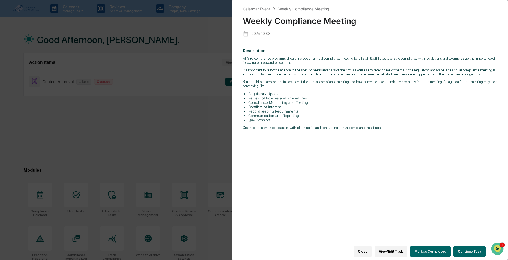
click at [473, 251] on button "Continue Task" at bounding box center [469, 251] width 32 height 11
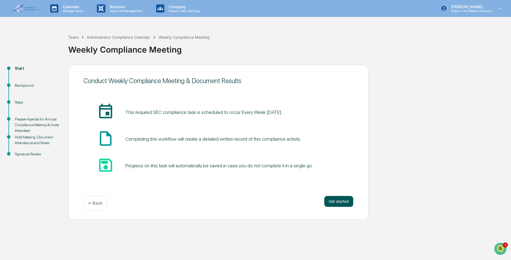
click at [340, 204] on button "Get started" at bounding box center [338, 201] width 29 height 11
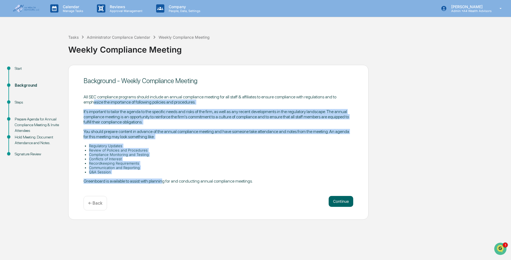
drag, startPoint x: 93, startPoint y: 101, endPoint x: 163, endPoint y: 182, distance: 107.2
click at [163, 182] on div "All SEC compliance programs should include an annual compliance meeting for all…" at bounding box center [218, 138] width 270 height 89
click at [163, 183] on p "Greenboard is available to assist with planning for and conducting annual compl…" at bounding box center [218, 181] width 270 height 5
click at [162, 183] on p "Greenboard is available to assist with planning for and conducting annual compl…" at bounding box center [218, 181] width 270 height 5
click at [347, 205] on button "Continue" at bounding box center [340, 201] width 25 height 11
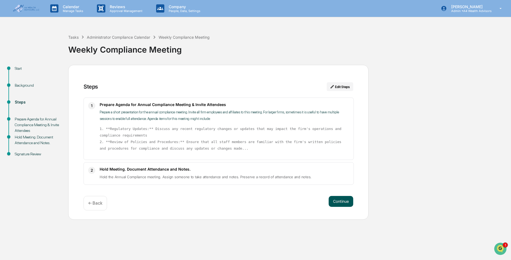
click at [344, 202] on button "Continue" at bounding box center [340, 201] width 25 height 11
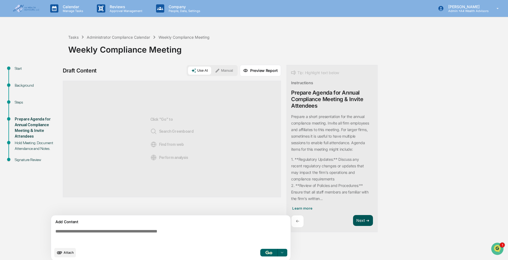
click at [365, 222] on button "Next ➔" at bounding box center [363, 220] width 20 height 11
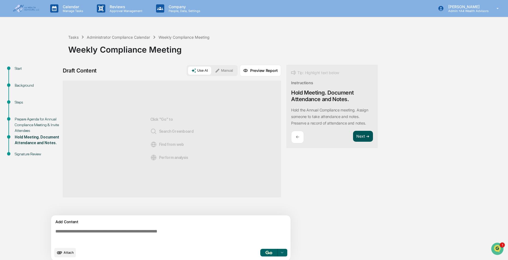
click at [358, 138] on button "Next ➔" at bounding box center [363, 136] width 20 height 11
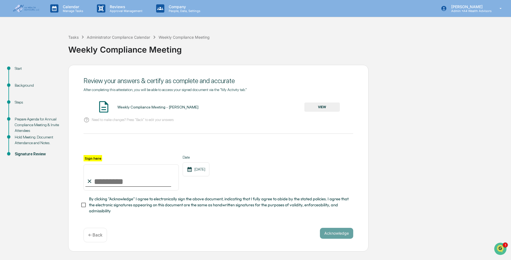
click at [100, 179] on input "Sign here" at bounding box center [130, 178] width 95 height 26
type input "**********"
click at [342, 234] on button "Acknowledge" at bounding box center [336, 233] width 33 height 11
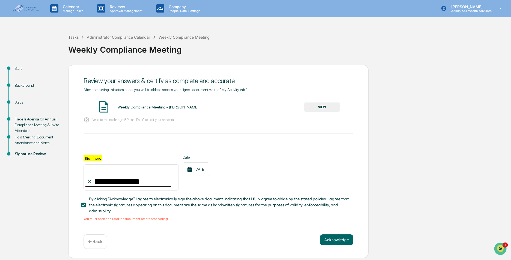
click at [327, 105] on button "VIEW" at bounding box center [321, 107] width 35 height 9
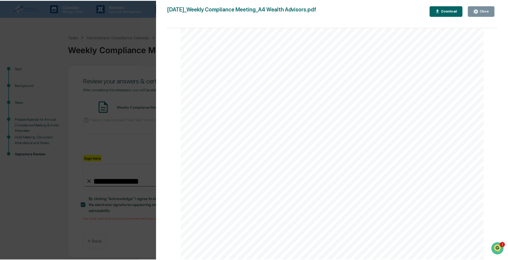
scroll to position [659, 0]
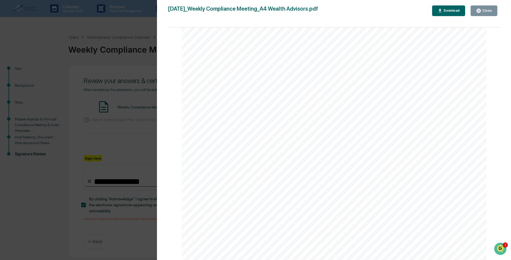
click at [480, 14] on button "Close" at bounding box center [483, 10] width 27 height 11
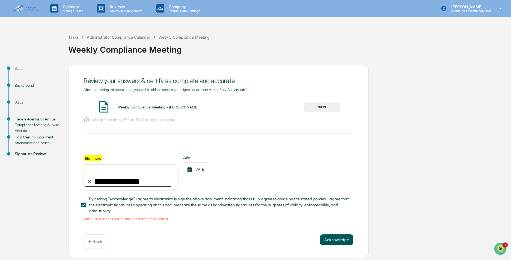
click at [332, 239] on button "Acknowledge" at bounding box center [336, 240] width 33 height 11
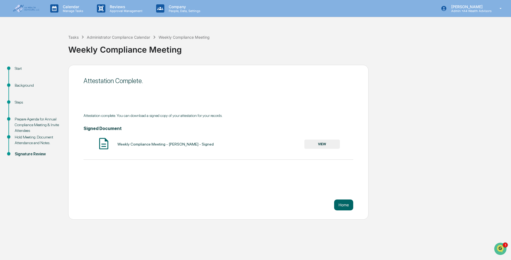
click at [353, 207] on div "Attestation Complete. Attestation complete. You can download a signed copy of y…" at bounding box center [218, 142] width 300 height 155
click at [350, 204] on button "Home" at bounding box center [343, 205] width 19 height 11
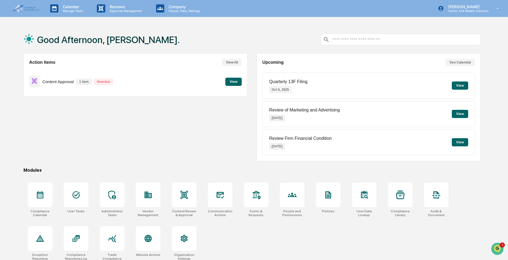
click at [464, 85] on button "View" at bounding box center [460, 86] width 16 height 8
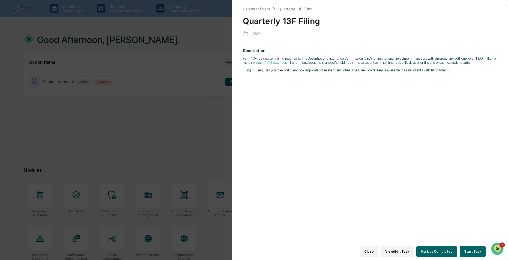
click at [478, 248] on button "Start Task" at bounding box center [473, 251] width 26 height 11
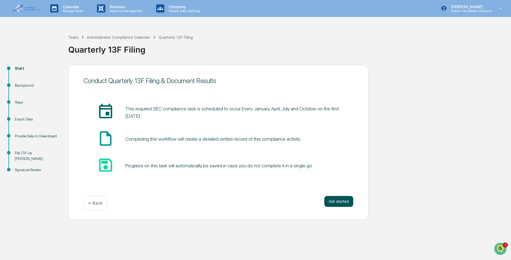
click at [342, 202] on button "Get started" at bounding box center [338, 201] width 29 height 11
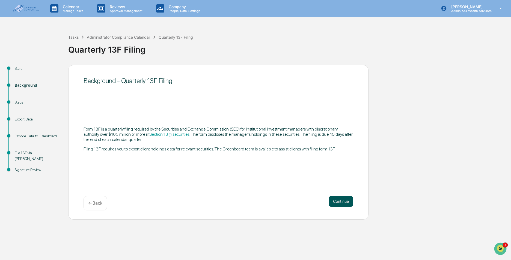
click at [342, 201] on button "Continue" at bounding box center [340, 201] width 25 height 11
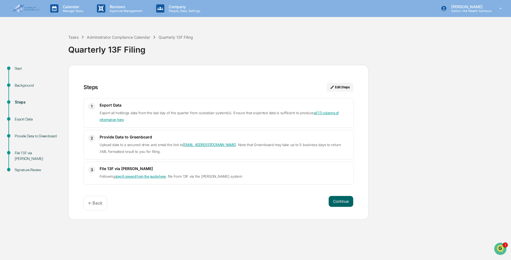
click at [113, 121] on link "all 13 columns of information here" at bounding box center [219, 116] width 239 height 11
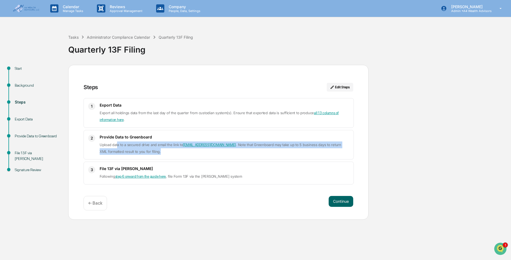
drag, startPoint x: 117, startPoint y: 145, endPoint x: 142, endPoint y: 156, distance: 27.3
click at [142, 156] on div "2 Provide Data to Greenboard Upload data to a secured drive and email the link …" at bounding box center [218, 144] width 270 height 29
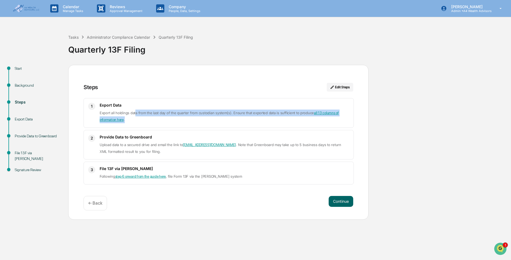
drag, startPoint x: 141, startPoint y: 114, endPoint x: 182, endPoint y: 120, distance: 41.8
click at [182, 120] on p "Export all holdings data from the last day of the quarter from custodian system…" at bounding box center [224, 117] width 249 height 14
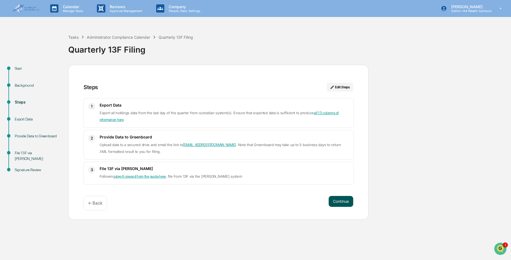
click at [338, 199] on button "Continue" at bounding box center [340, 201] width 25 height 11
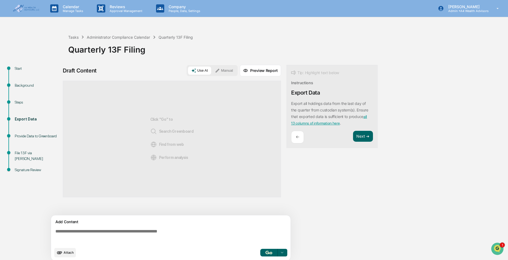
click at [321, 124] on link "all 13 columns of information here" at bounding box center [329, 120] width 76 height 11
click at [73, 38] on div "Tasks" at bounding box center [73, 37] width 10 height 5
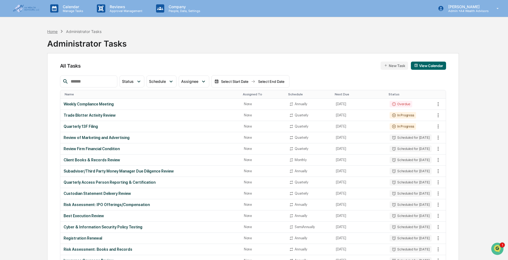
click at [55, 31] on div "Home" at bounding box center [52, 31] width 10 height 5
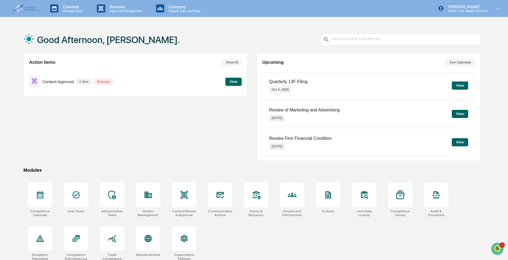
click at [460, 115] on button "View" at bounding box center [460, 114] width 16 height 8
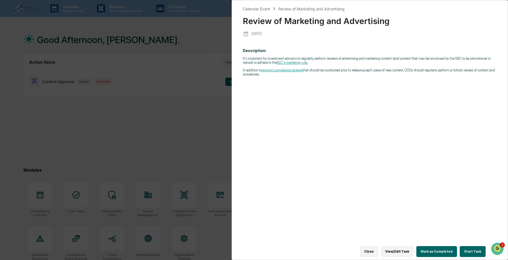
drag, startPoint x: 244, startPoint y: 58, endPoint x: 270, endPoint y: 92, distance: 42.0
click at [270, 92] on div "Calendar Event Review of Marketing and Advertising Review of Marketing and Adve…" at bounding box center [370, 130] width 276 height 260
click at [270, 92] on div "Description: It's important for investment advisors to regularly perform review…" at bounding box center [370, 148] width 254 height 207
click at [46, 184] on div "Calendar Event Review of Marketing and Advertising Review of Marketing and Adve…" at bounding box center [254, 130] width 508 height 260
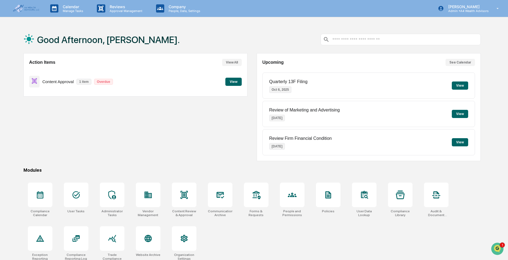
click at [458, 143] on button "View" at bounding box center [460, 142] width 16 height 8
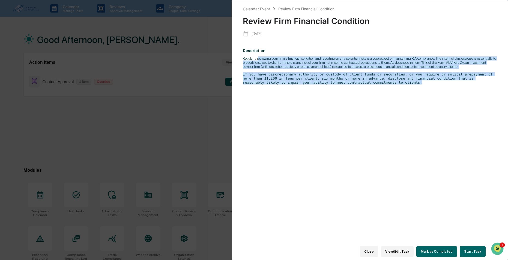
drag, startPoint x: 260, startPoint y: 58, endPoint x: 367, endPoint y: 95, distance: 112.9
click at [367, 95] on div "Description: Regularly reviewing your firm's financial condition and reporting …" at bounding box center [370, 148] width 254 height 207
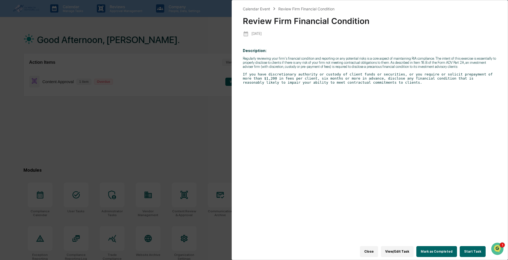
click at [174, 138] on div "Calendar Event Review Firm Financial Condition Review Firm Financial Condition …" at bounding box center [254, 130] width 508 height 260
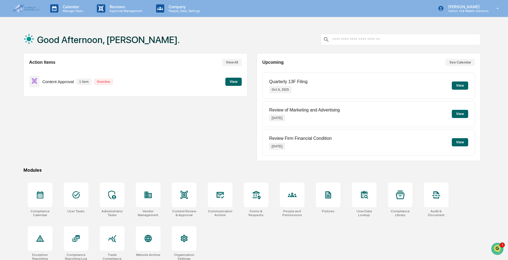
drag, startPoint x: 183, startPoint y: 136, endPoint x: 239, endPoint y: 159, distance: 60.2
click at [183, 136] on div "Action Items View All Content Approval 1 item Overdue View" at bounding box center [135, 107] width 224 height 108
